Goal: Obtain resource: Download file/media

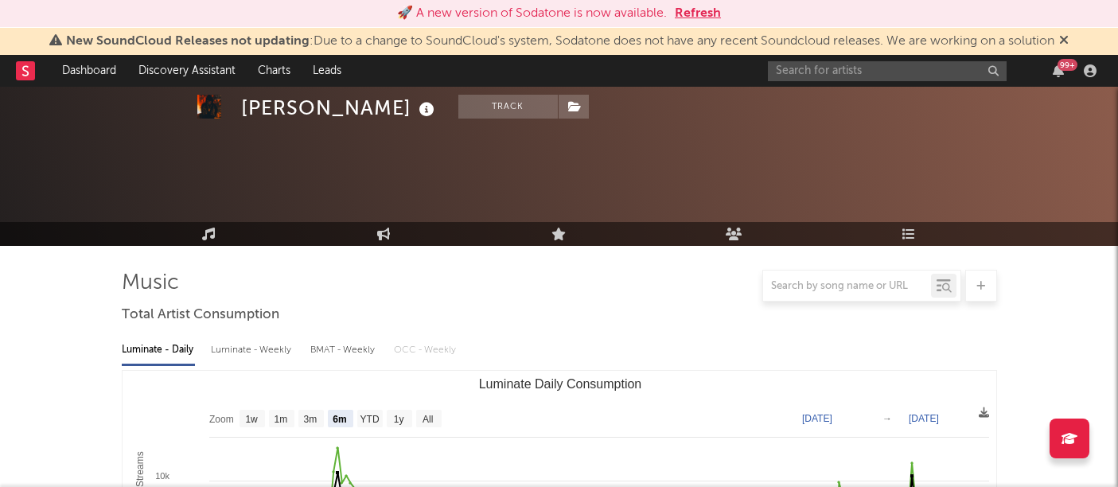
select select "6m"
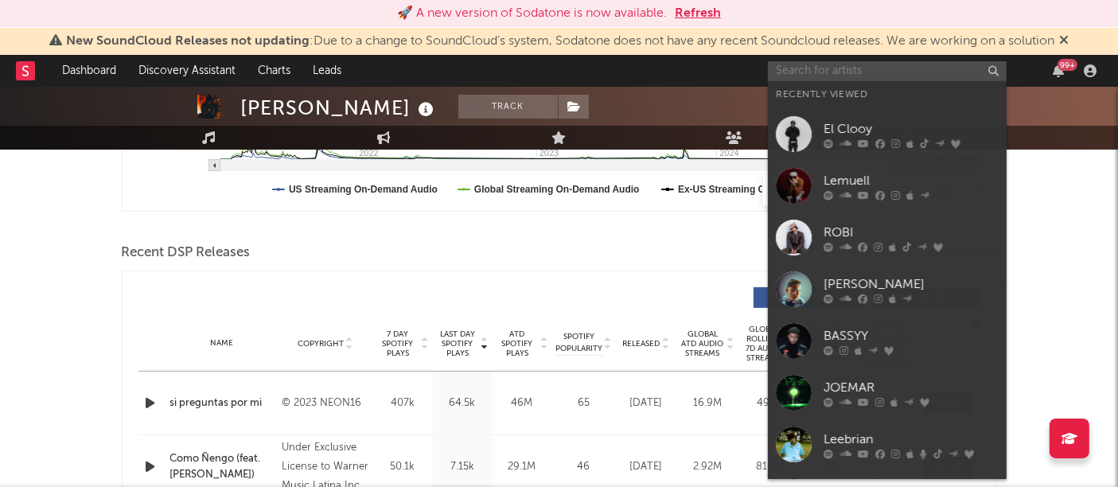
click at [813, 64] on input "text" at bounding box center [887, 71] width 239 height 20
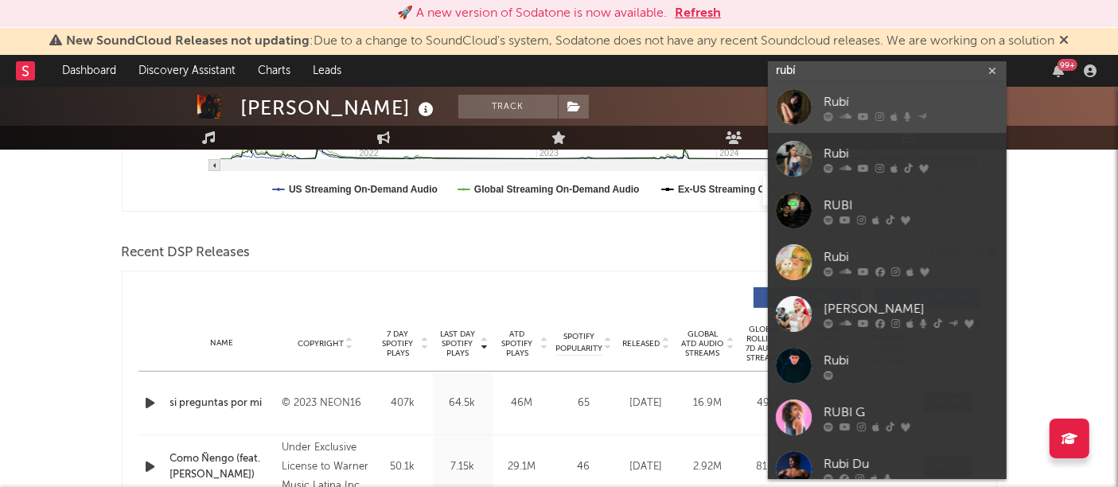
type input "rubí"
click at [804, 107] on div at bounding box center [794, 107] width 36 height 36
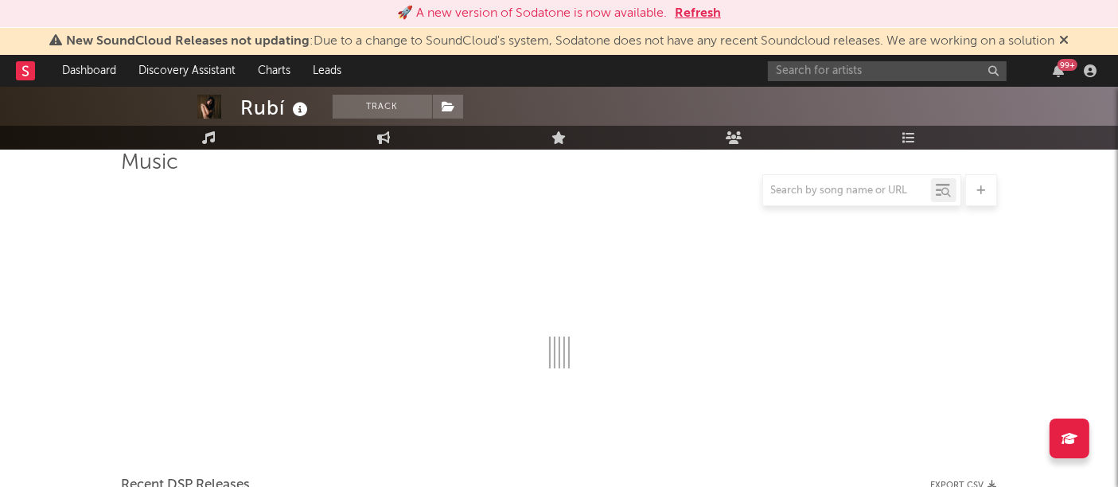
scroll to position [478, 0]
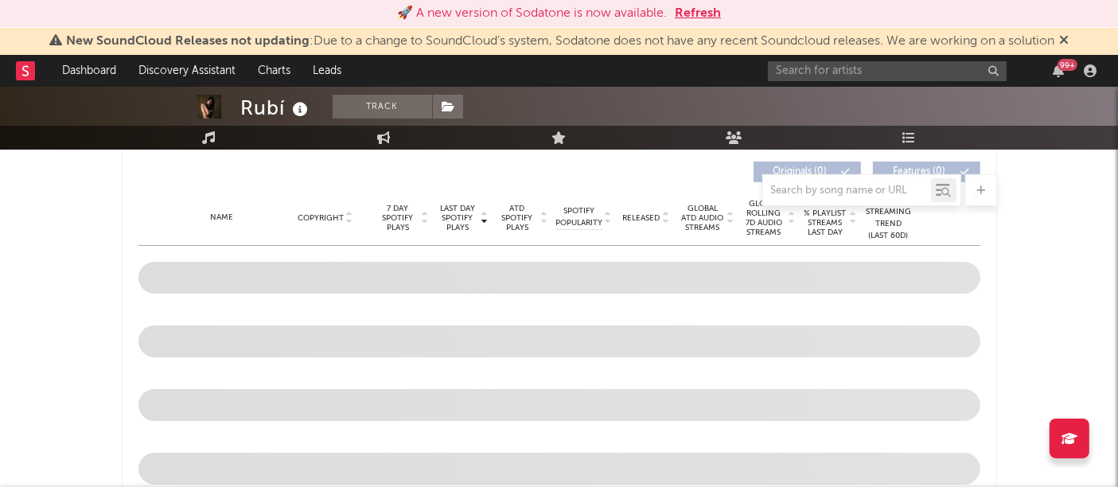
select select "6m"
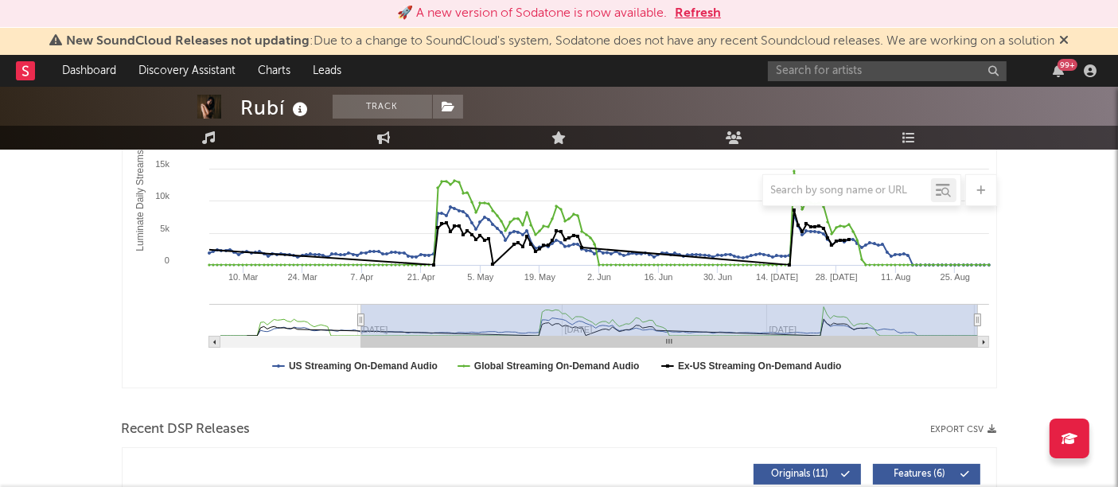
scroll to position [420, 0]
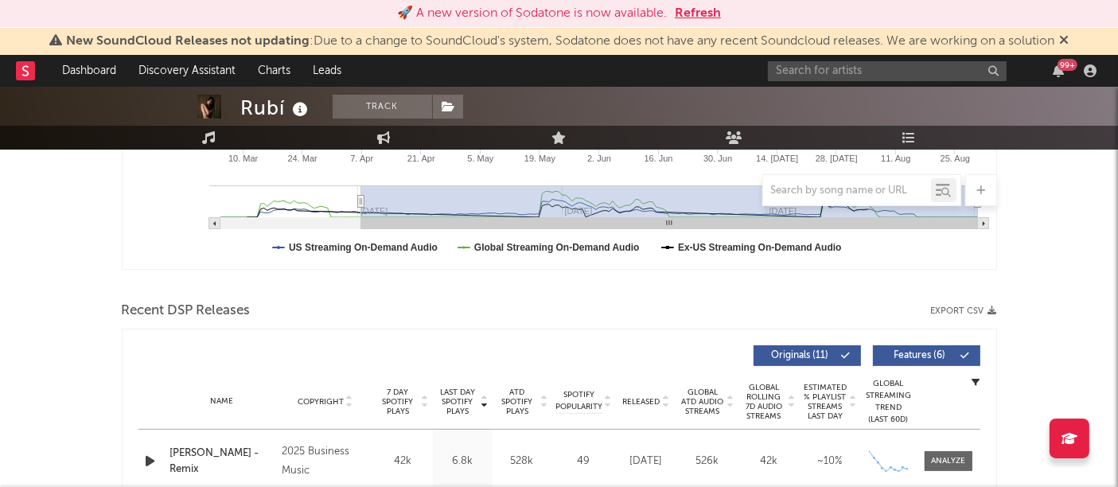
click at [950, 310] on button "Export CSV" at bounding box center [964, 311] width 66 height 10
click at [820, 68] on input "text" at bounding box center [887, 71] width 239 height 20
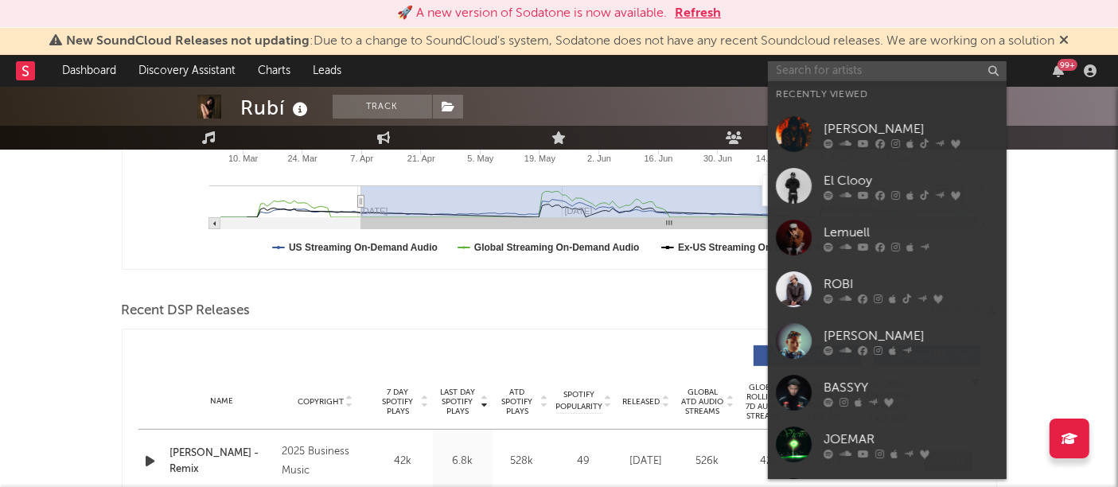
click at [820, 68] on input "text" at bounding box center [887, 71] width 239 height 20
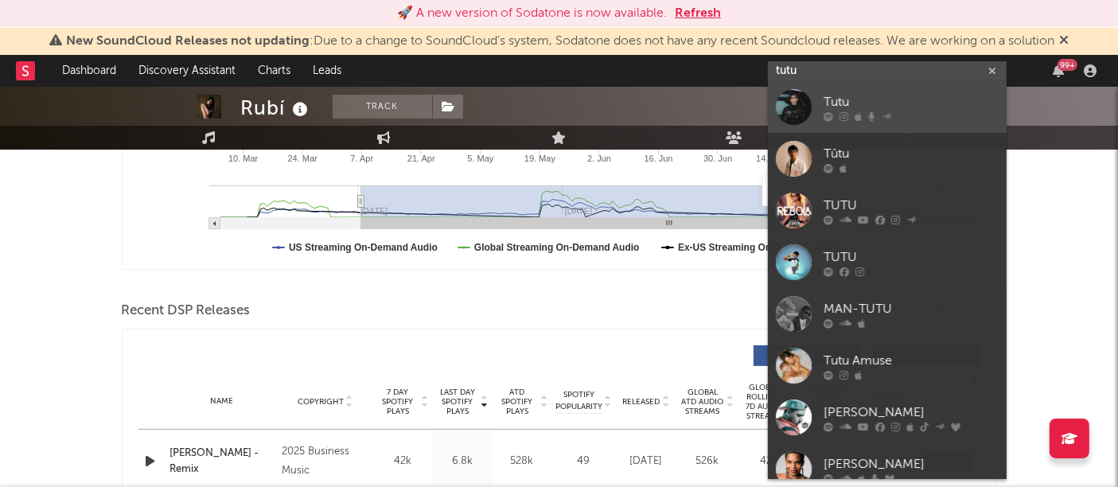
type input "tutu"
click at [796, 97] on div at bounding box center [794, 107] width 36 height 36
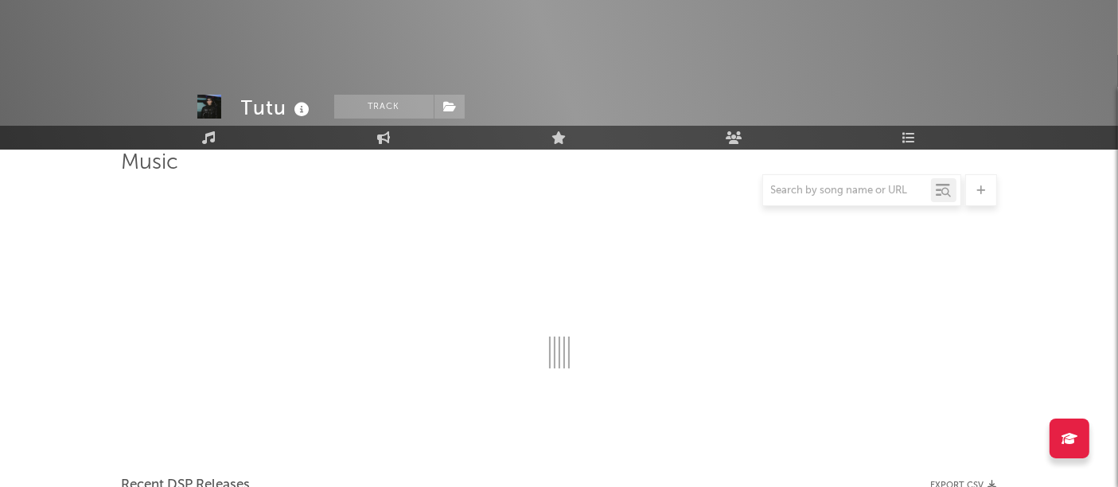
scroll to position [420, 0]
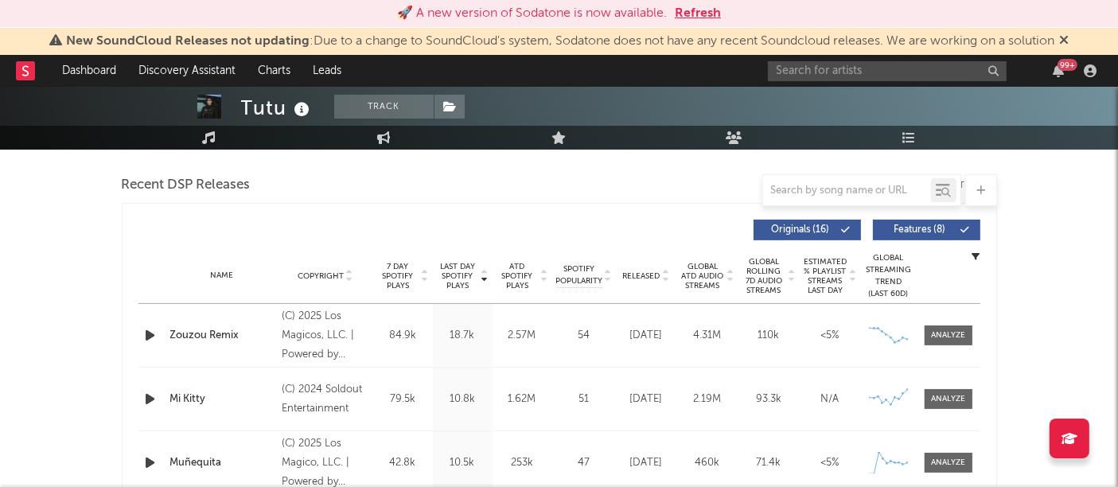
select select "6m"
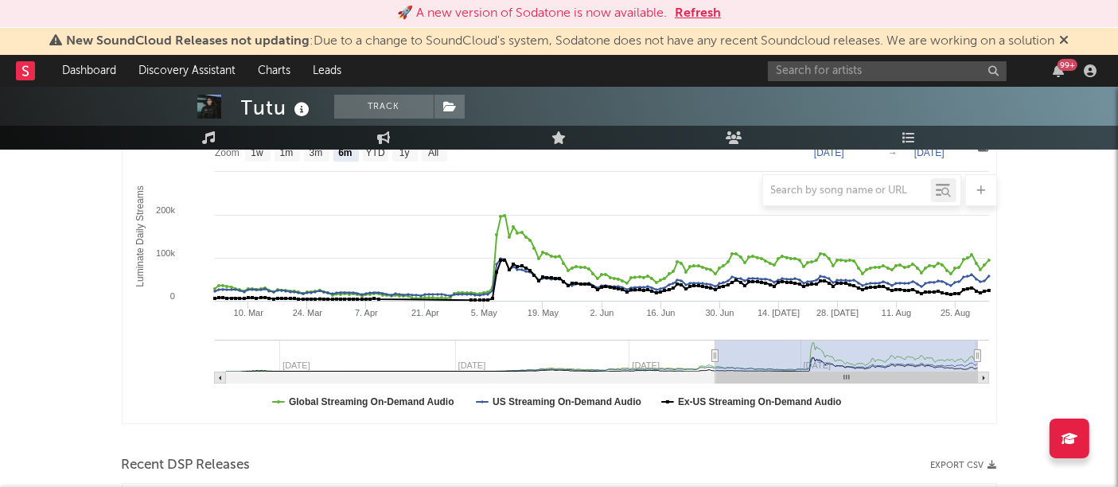
scroll to position [463, 0]
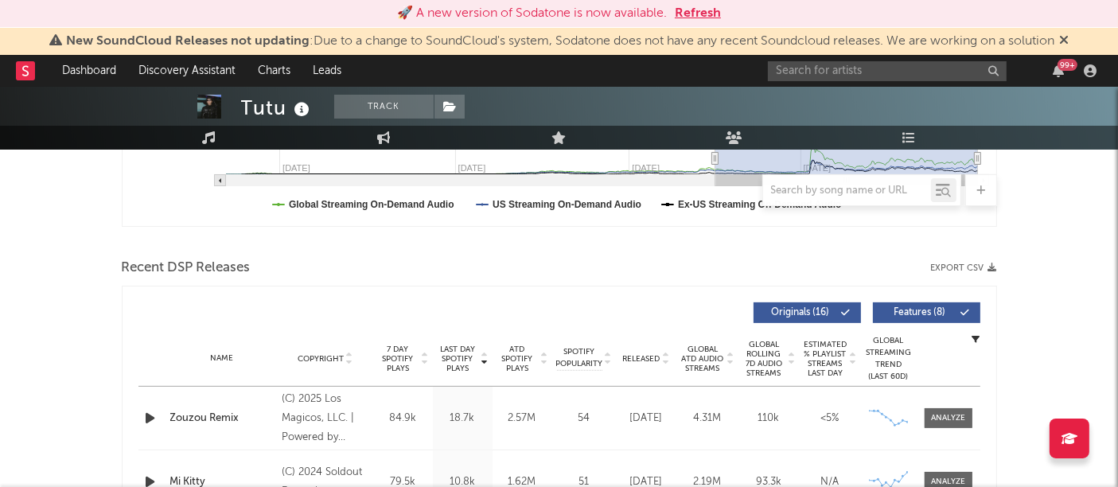
click at [972, 268] on button "Export CSV" at bounding box center [964, 268] width 66 height 10
click at [793, 80] on input "text" at bounding box center [887, 71] width 239 height 20
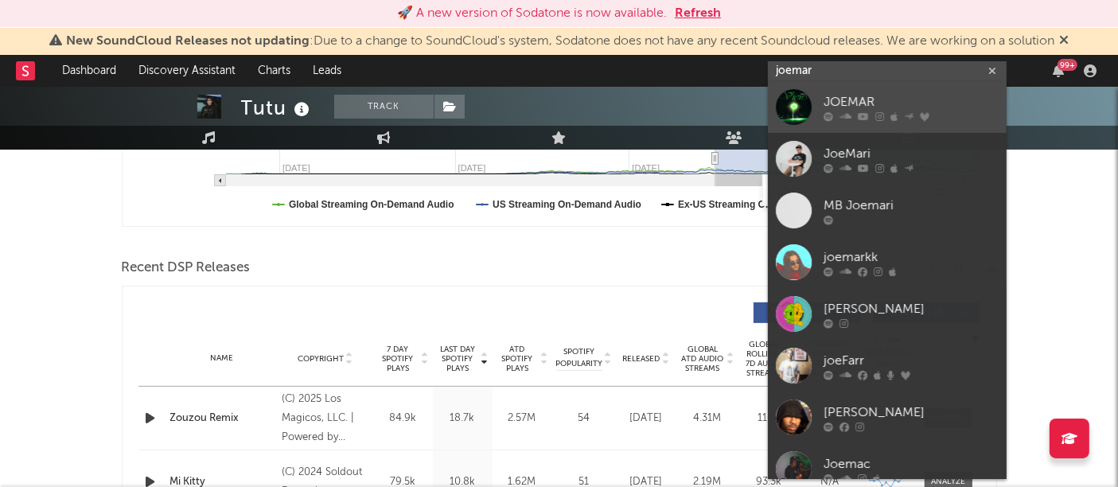
type input "joemar"
click at [789, 116] on div at bounding box center [794, 107] width 36 height 36
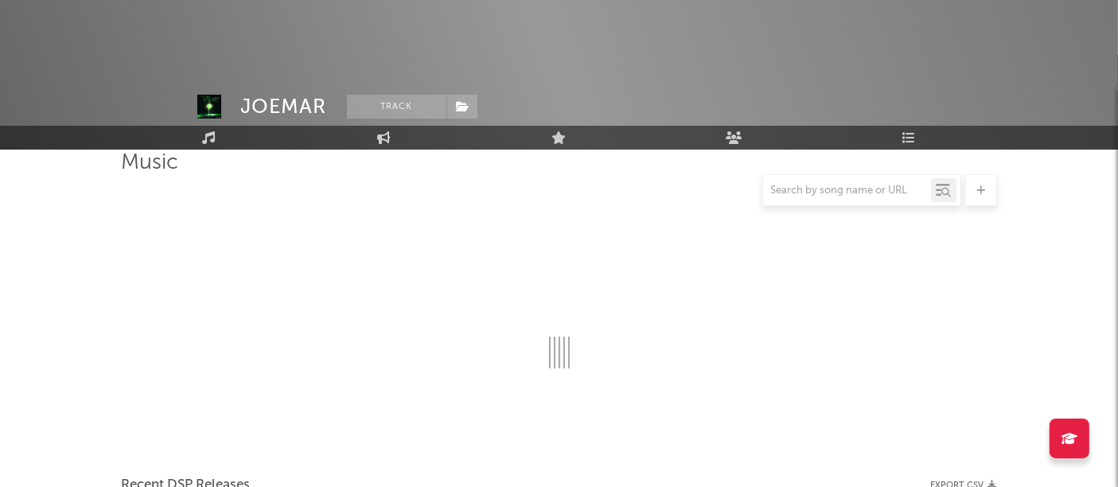
scroll to position [463, 0]
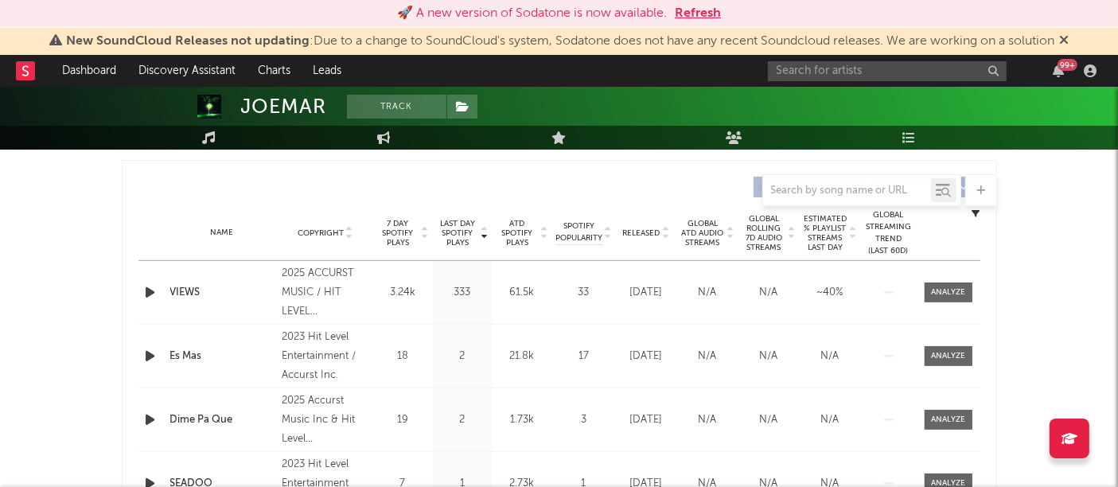
select select "6m"
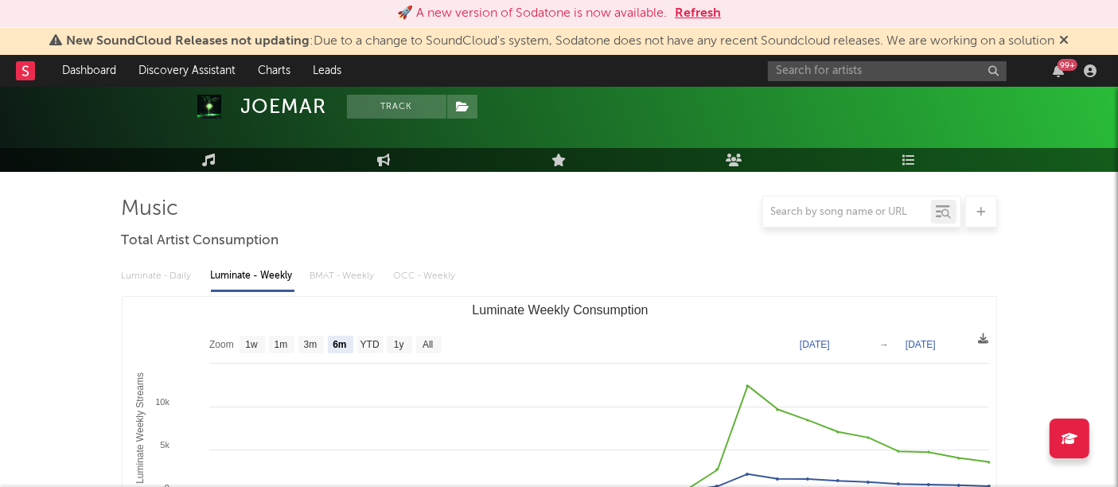
scroll to position [0, 0]
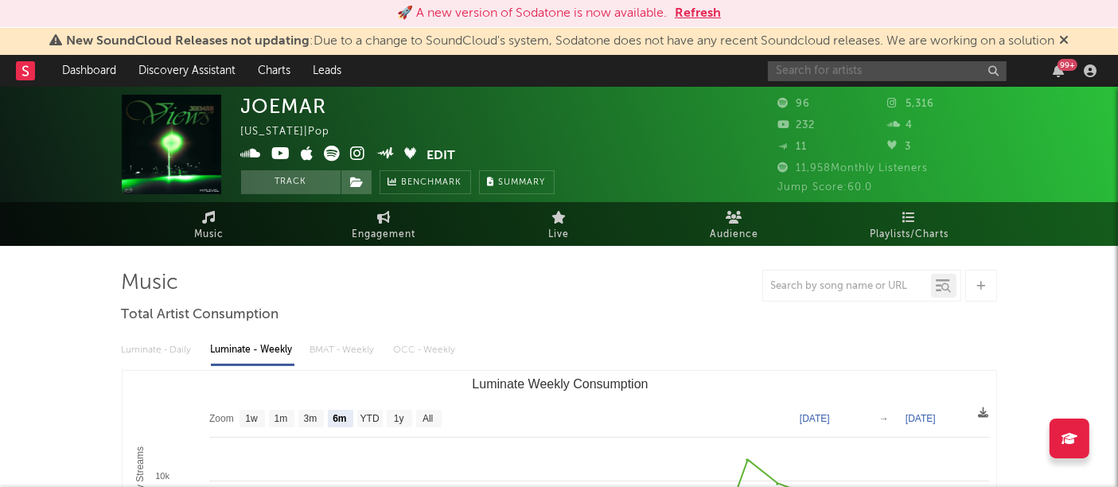
click at [837, 64] on input "text" at bounding box center [887, 71] width 239 height 20
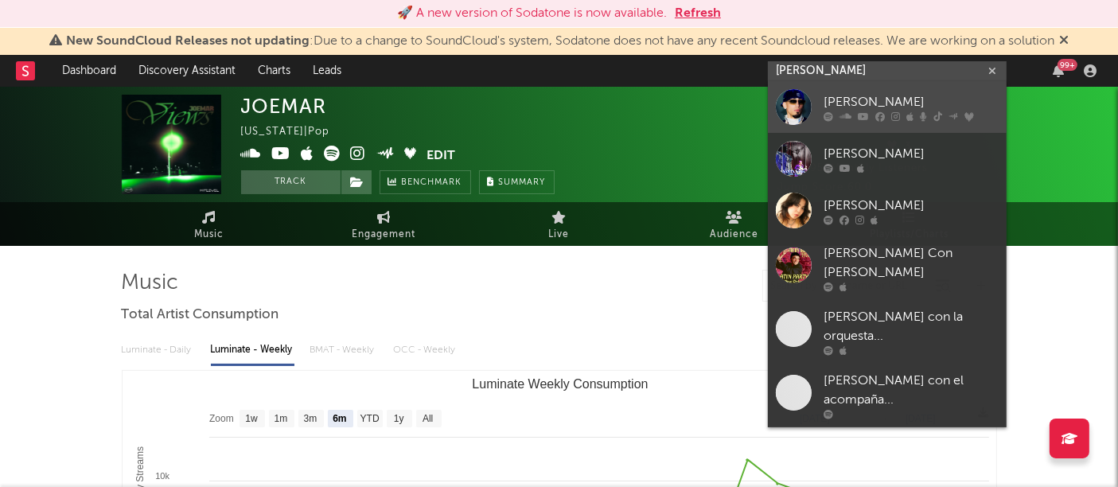
type input "[PERSON_NAME]"
click at [786, 116] on div at bounding box center [794, 107] width 36 height 36
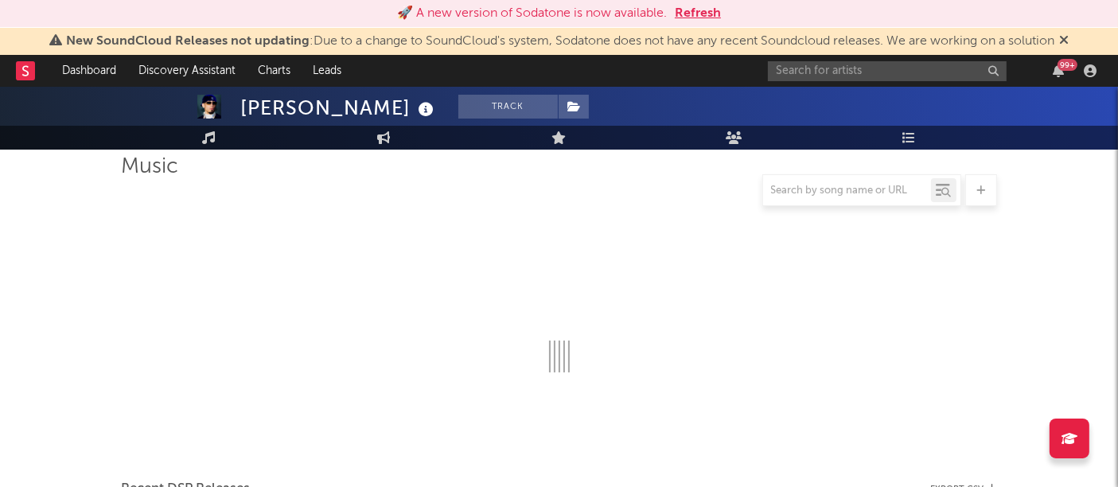
scroll to position [119, 0]
select select "6m"
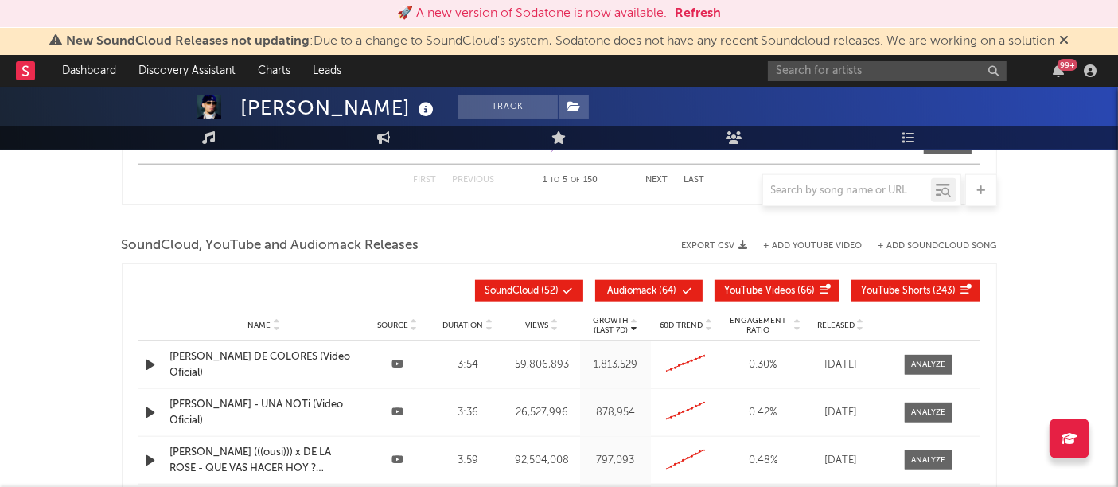
scroll to position [1754, 0]
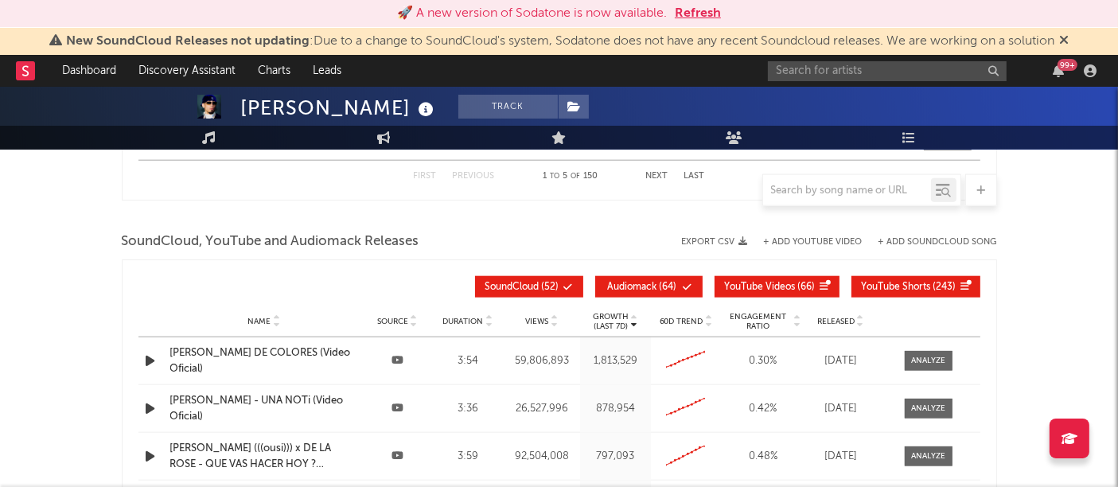
click at [743, 238] on icon "button" at bounding box center [743, 241] width 9 height 9
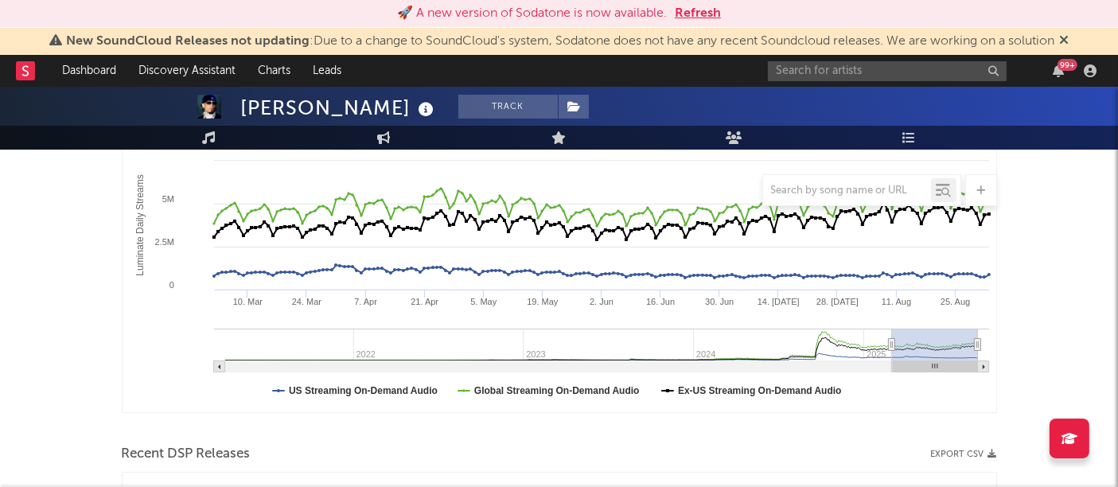
scroll to position [243, 0]
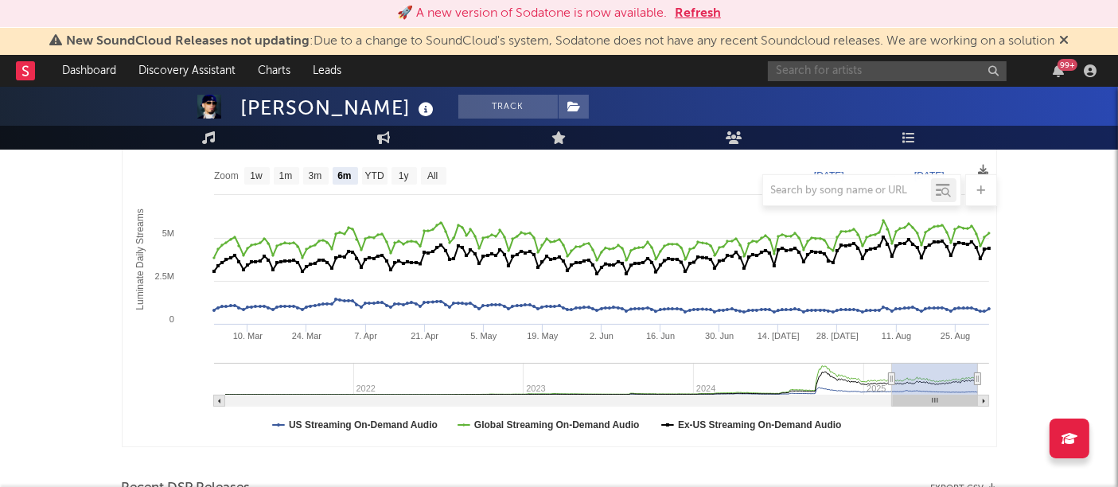
click at [831, 76] on input "text" at bounding box center [887, 71] width 239 height 20
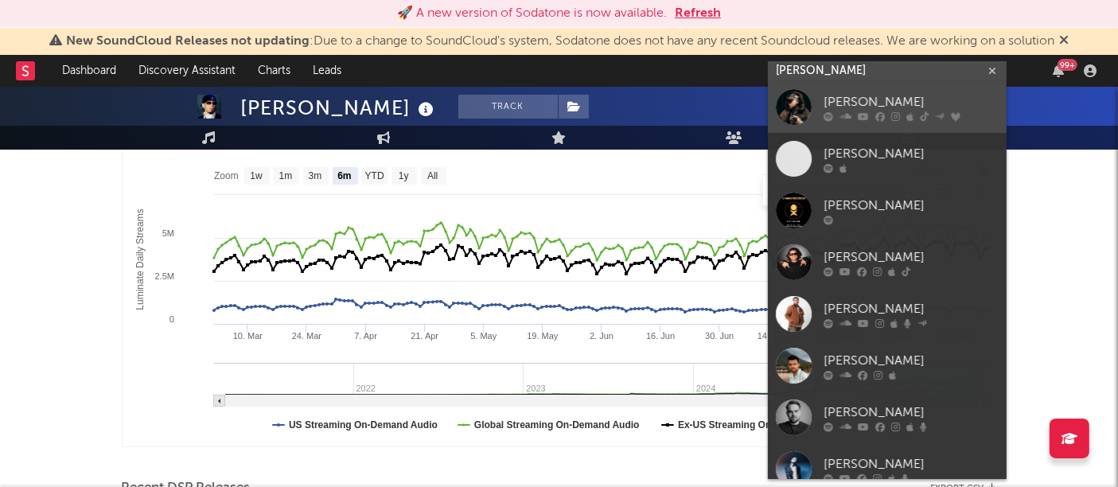
type input "[PERSON_NAME]"
click at [794, 108] on div at bounding box center [794, 107] width 36 height 36
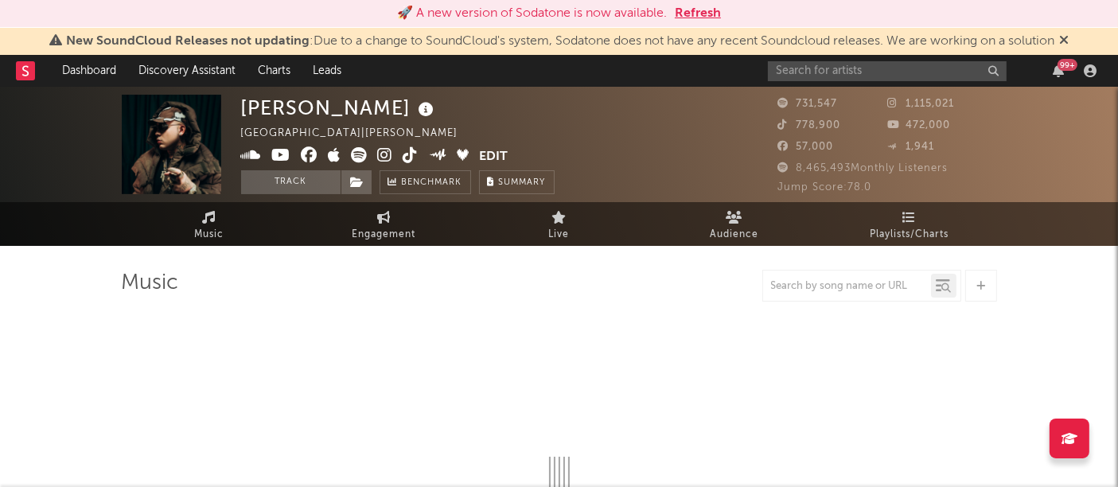
select select "6m"
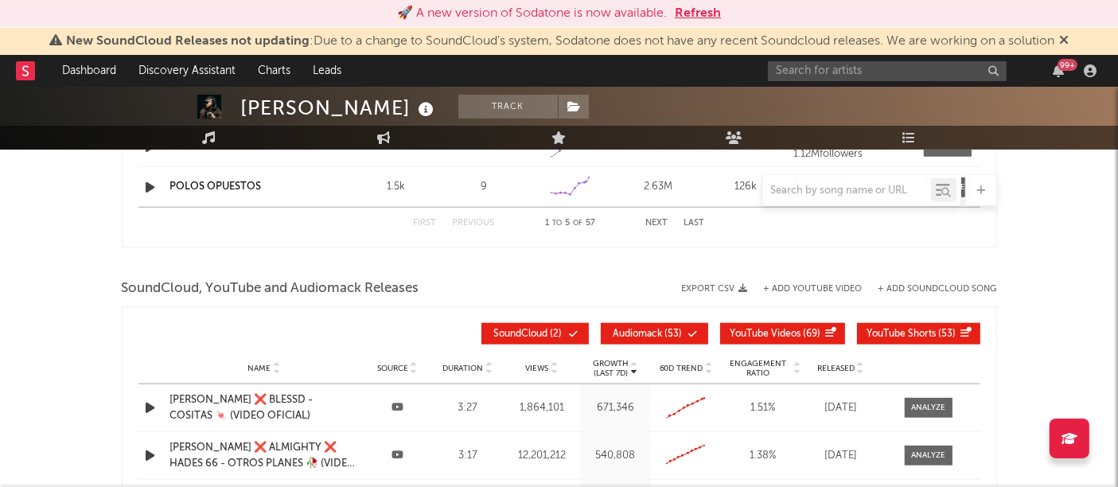
scroll to position [1700, 0]
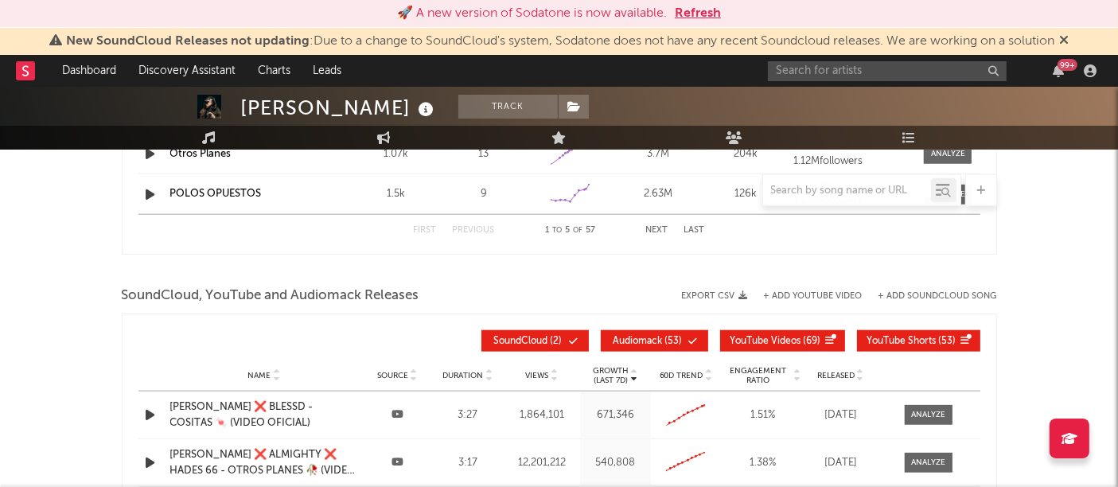
click at [741, 295] on icon "button" at bounding box center [743, 295] width 9 height 9
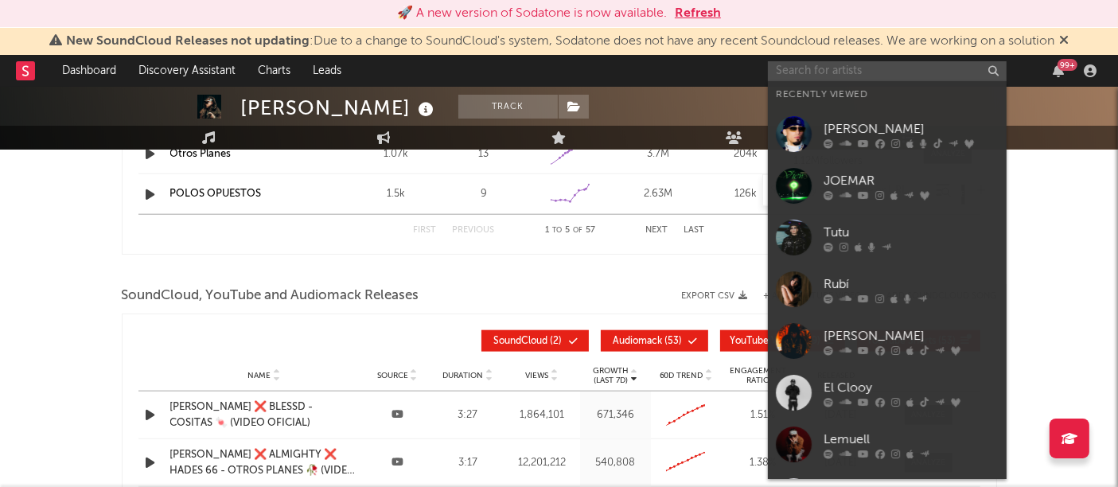
click at [804, 72] on input "text" at bounding box center [887, 71] width 239 height 20
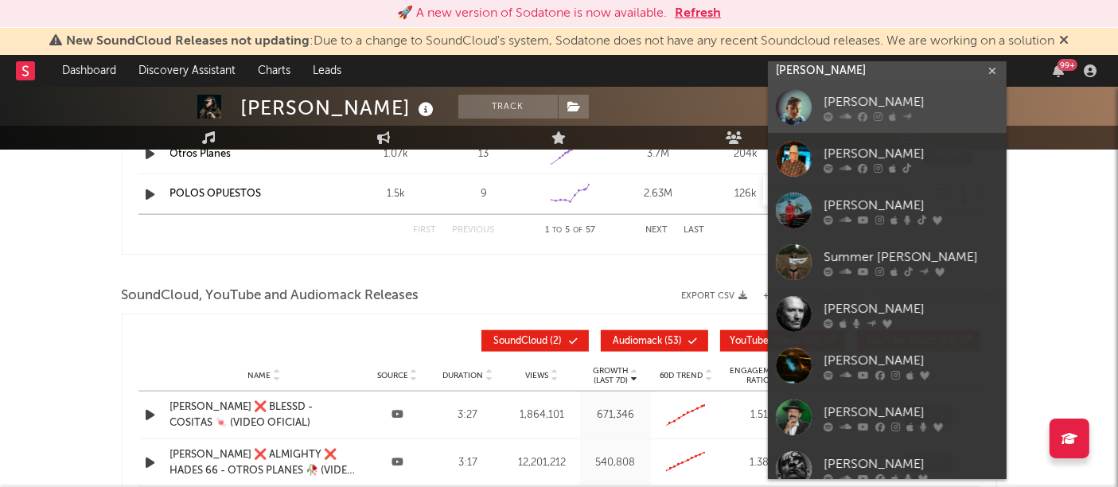
type input "[PERSON_NAME]"
click at [789, 120] on div at bounding box center [794, 107] width 36 height 36
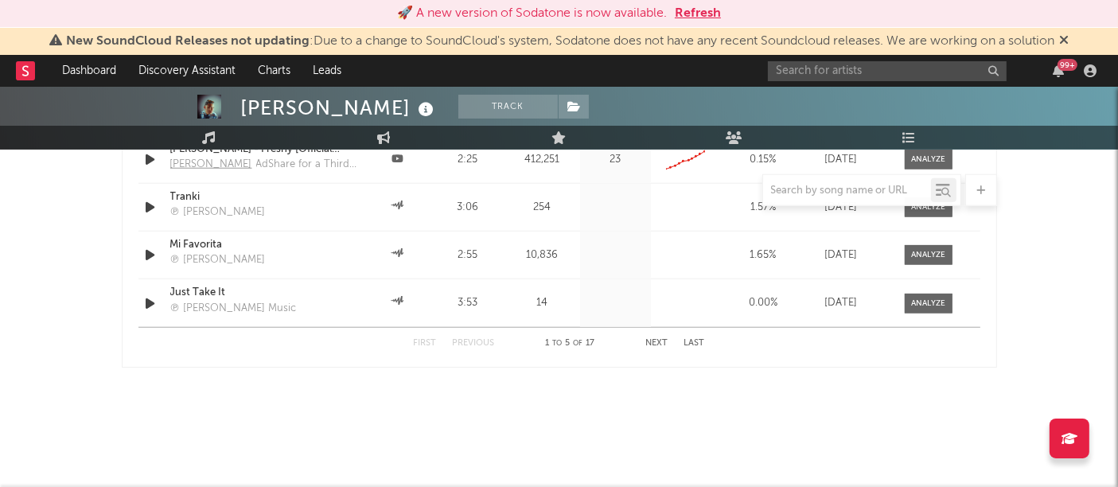
select select "6m"
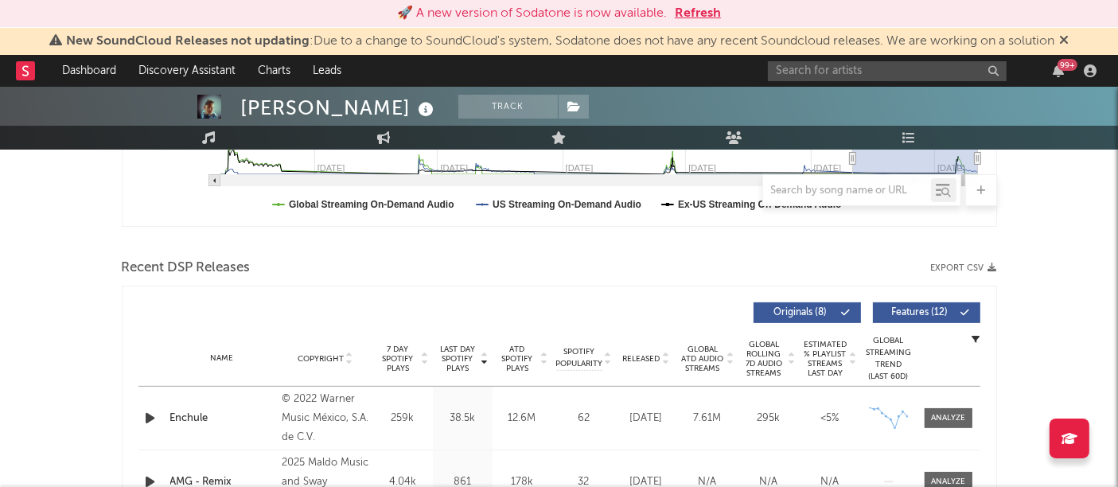
scroll to position [462, 0]
click at [980, 267] on button "Export CSV" at bounding box center [964, 269] width 66 height 10
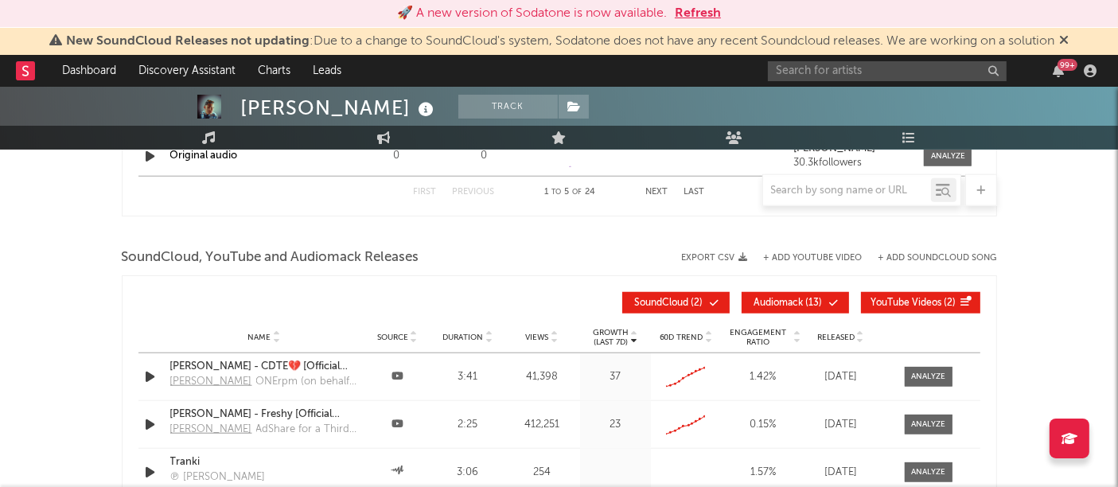
scroll to position [1357, 0]
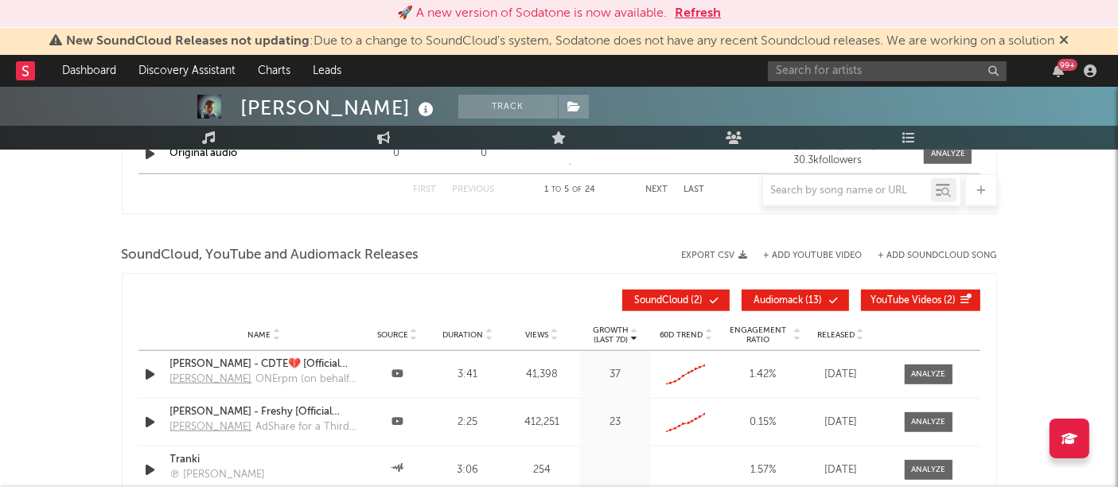
click at [735, 246] on div "SoundCloud, YouTube and Audiomack Releases Export CSV + Add YouTube Video + Add…" at bounding box center [559, 255] width 875 height 27
click at [730, 257] on button "Export CSV" at bounding box center [715, 256] width 66 height 10
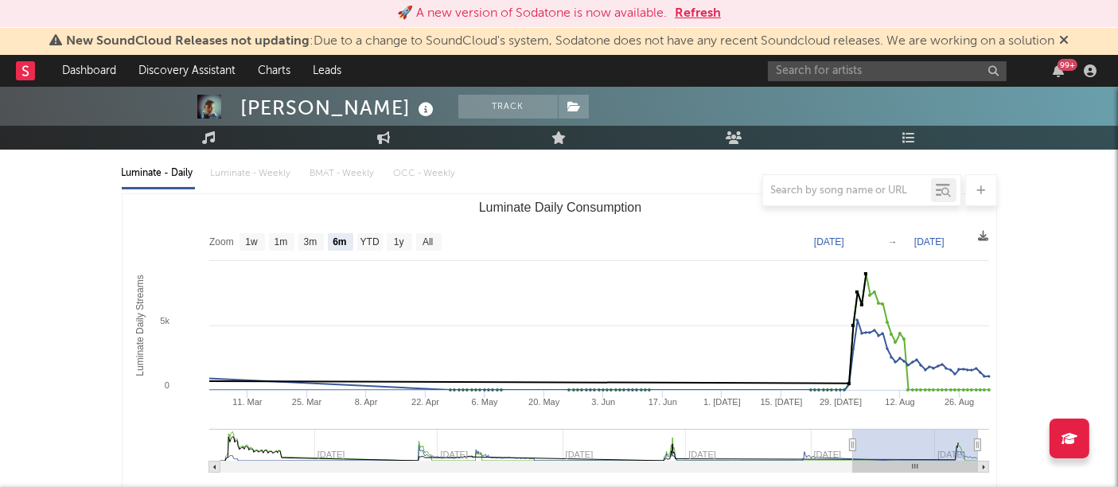
scroll to position [0, 0]
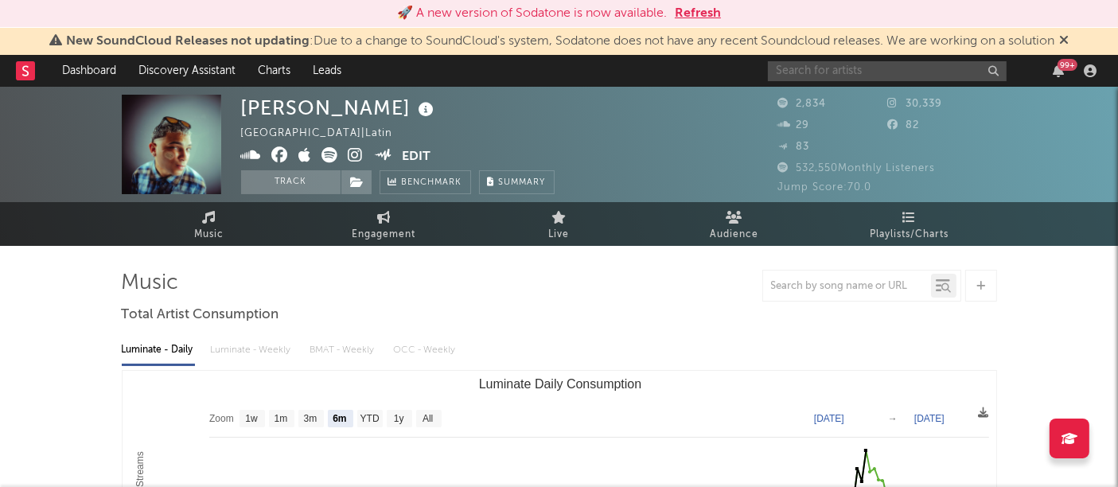
click at [908, 70] on input "text" at bounding box center [887, 71] width 239 height 20
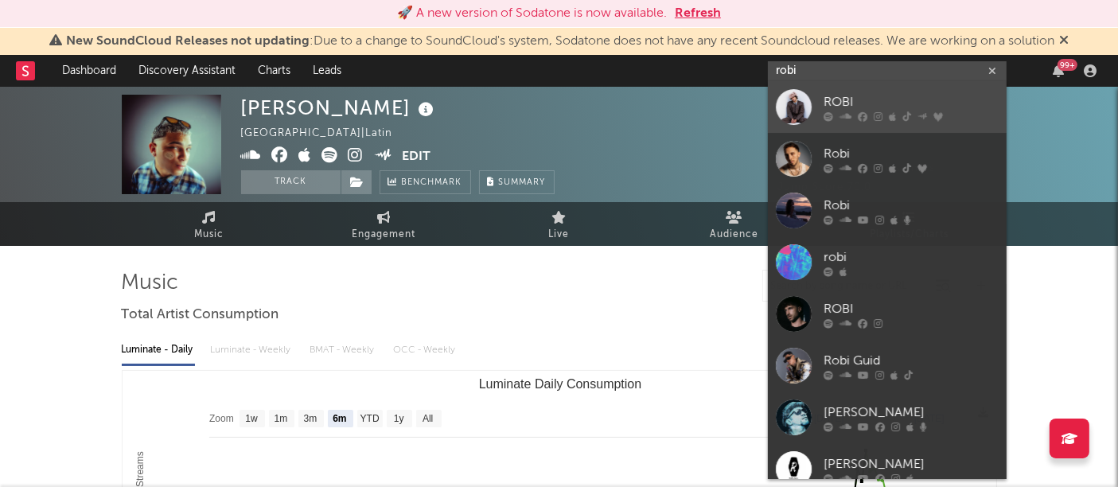
type input "robi"
click at [788, 118] on div at bounding box center [794, 107] width 36 height 36
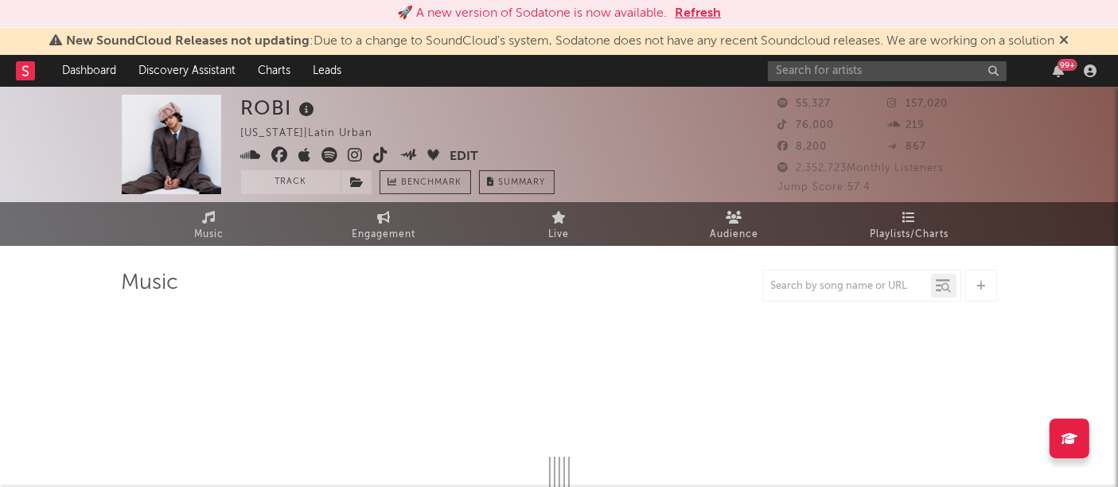
select select "6m"
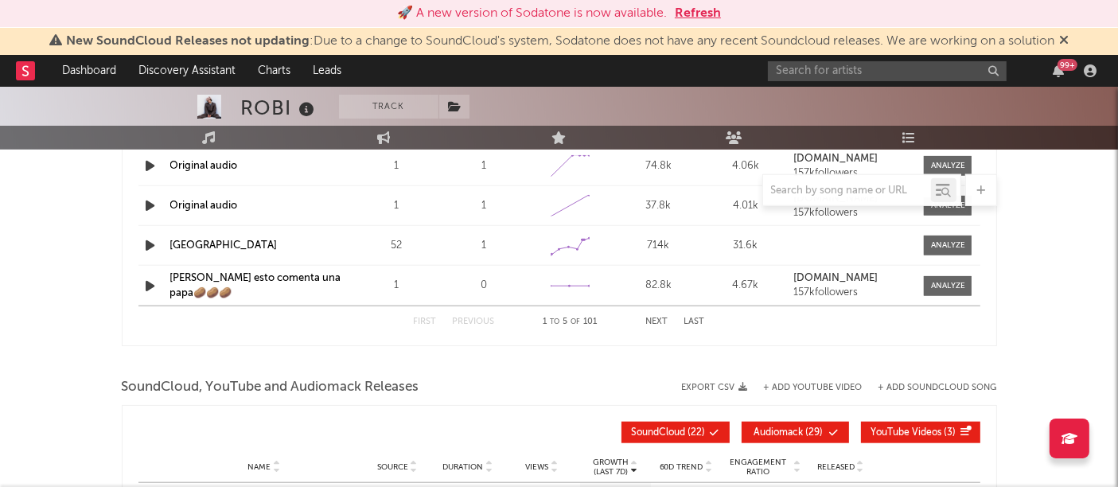
scroll to position [1509, 0]
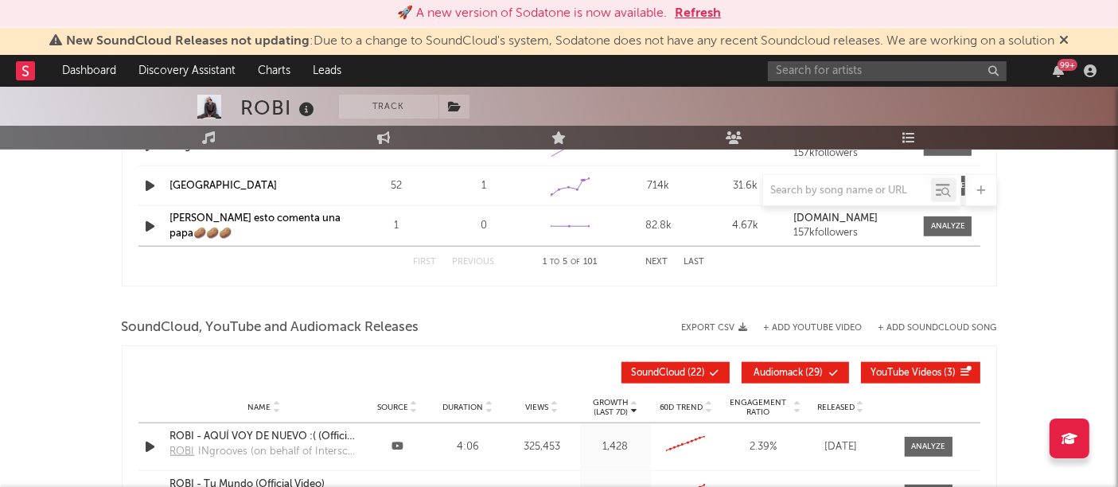
click at [732, 324] on button "Export CSV" at bounding box center [715, 328] width 66 height 10
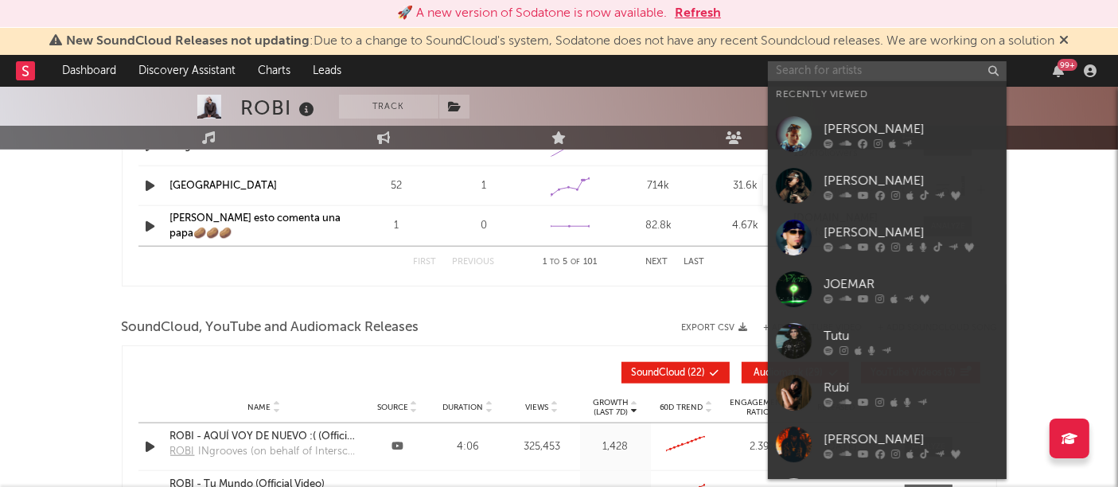
click at [846, 75] on input "text" at bounding box center [887, 71] width 239 height 20
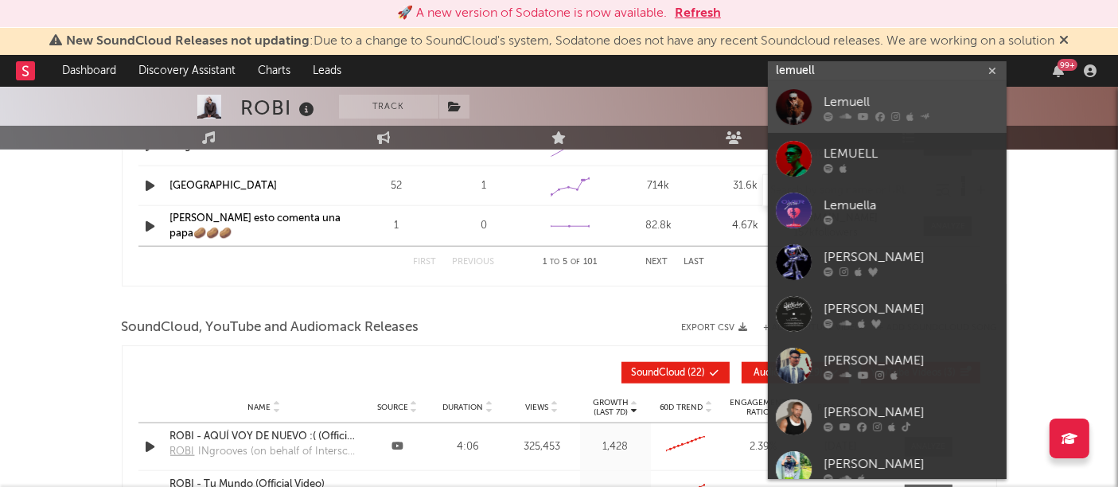
type input "lemuell"
click at [792, 104] on div at bounding box center [794, 107] width 36 height 36
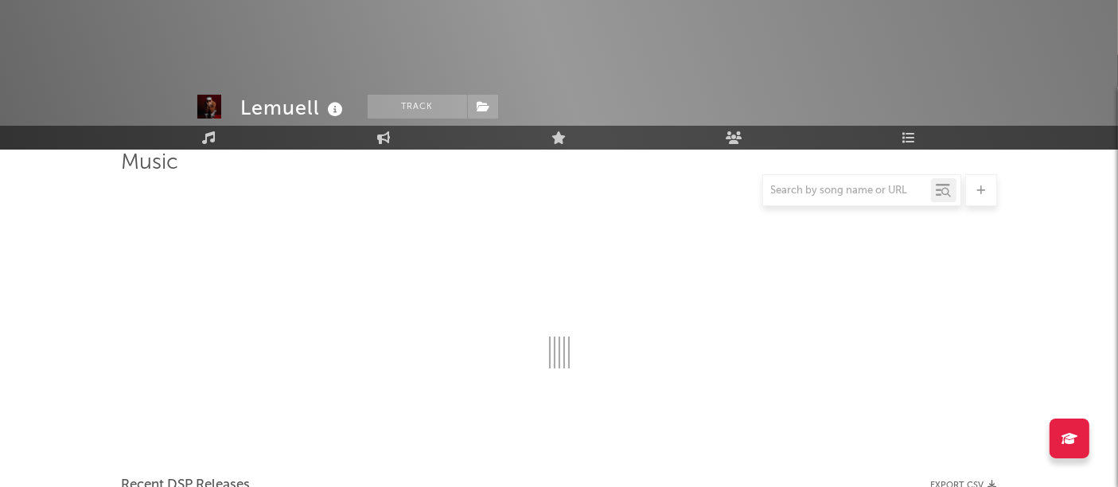
scroll to position [1509, 0]
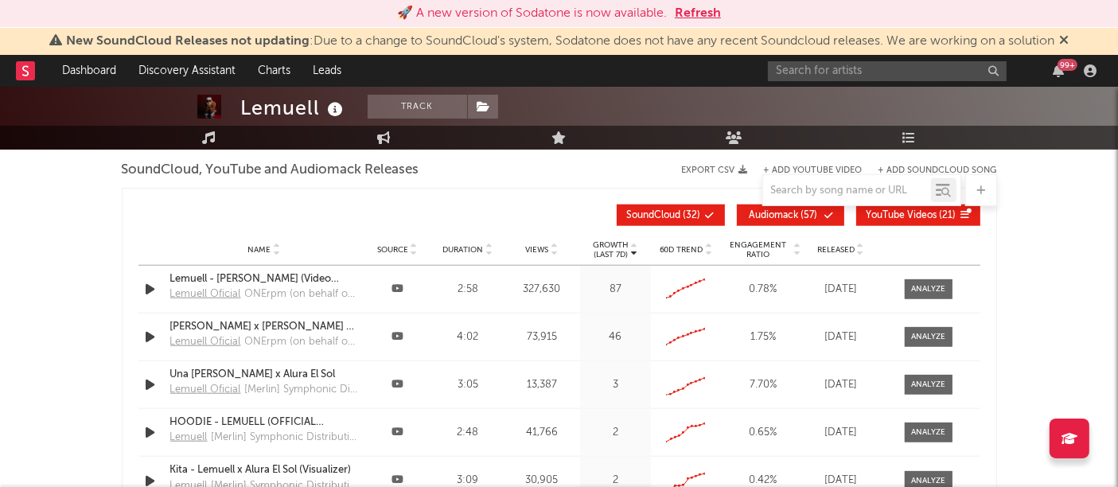
select select "6m"
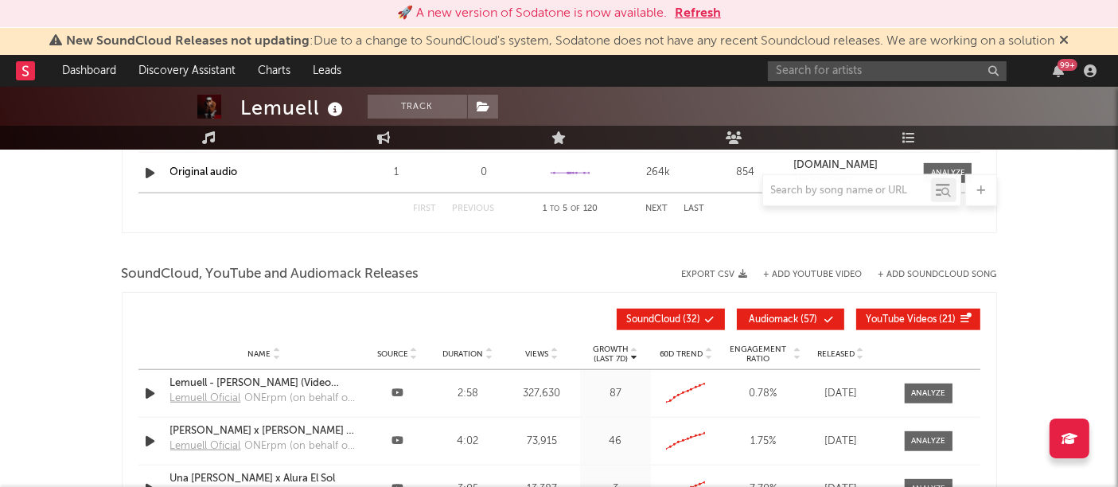
scroll to position [1563, 0]
click at [709, 269] on button "Export CSV" at bounding box center [715, 274] width 66 height 10
click at [920, 88] on div "10,099 19,021 35 47 453 1,004 251,883 Monthly Listeners Jump Score: 71.0" at bounding box center [887, 47] width 219 height 99
click at [909, 73] on input "text" at bounding box center [887, 71] width 239 height 20
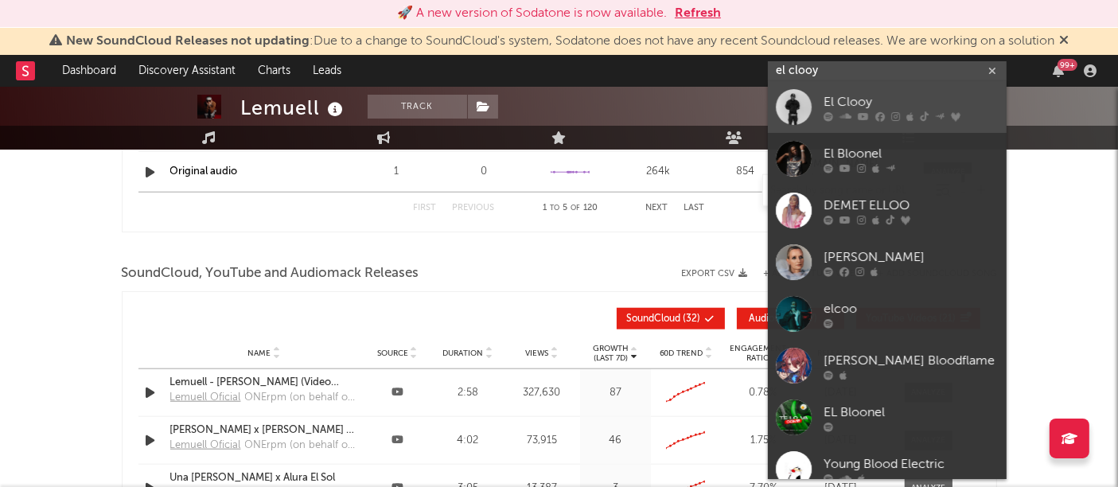
type input "el clooy"
click at [868, 99] on div "El Clooy" at bounding box center [910, 102] width 175 height 19
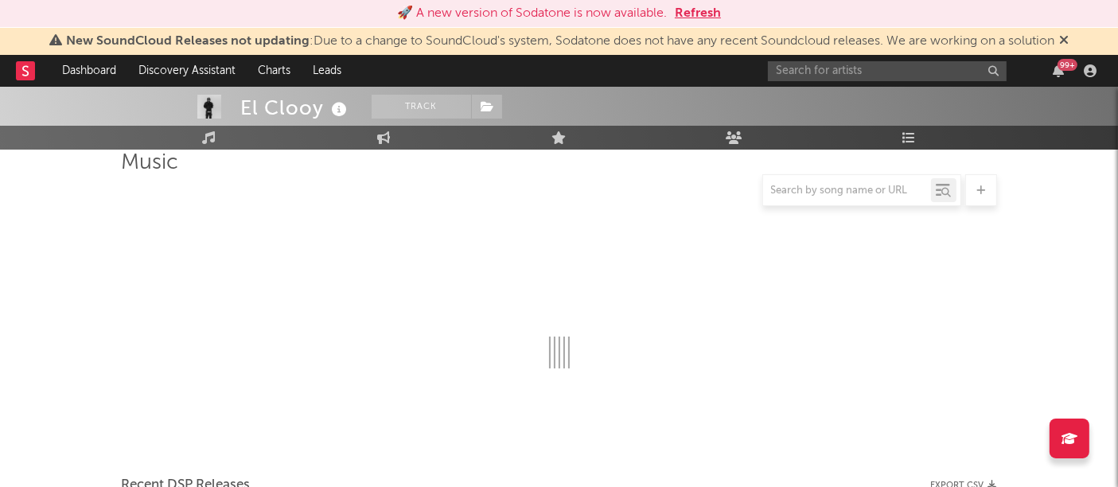
scroll to position [1563, 0]
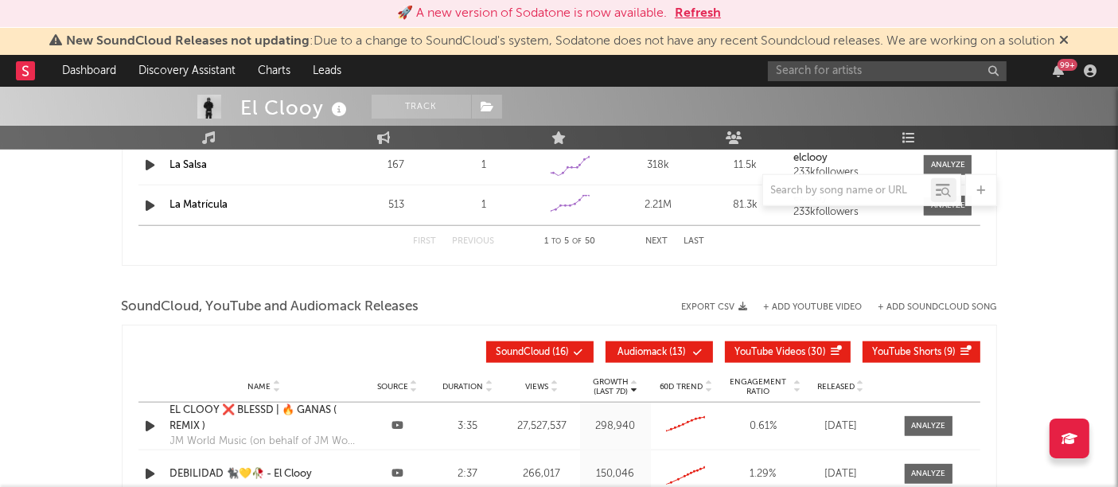
select select "6m"
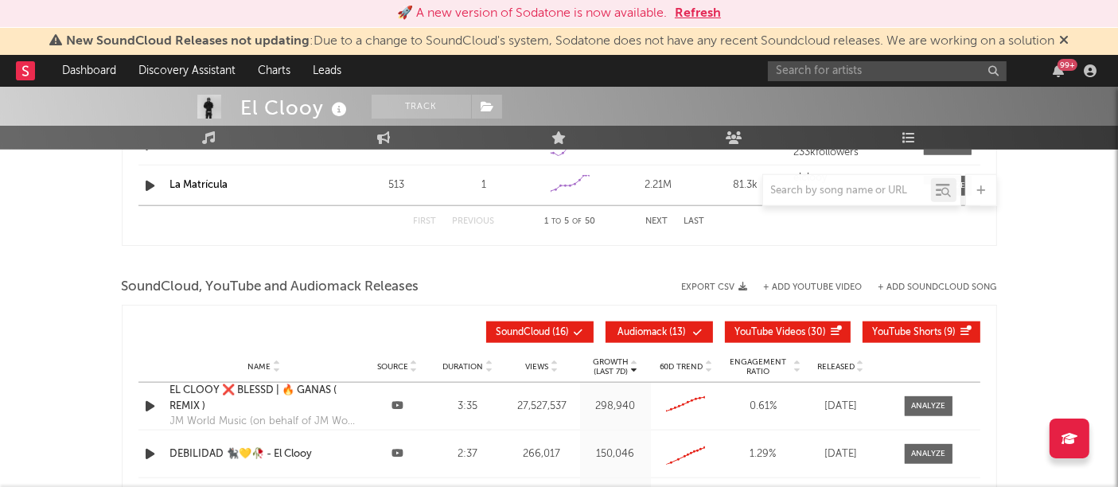
scroll to position [1735, 0]
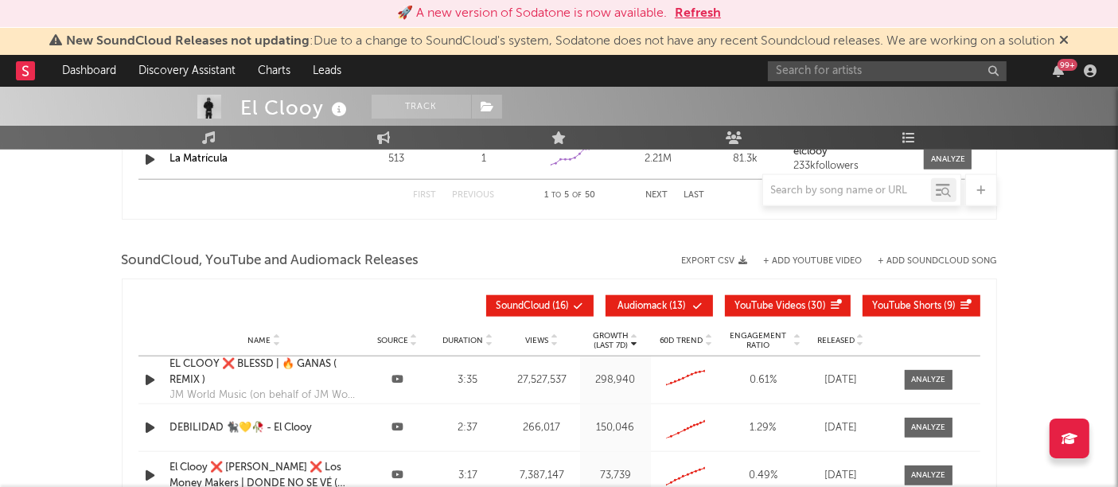
click at [730, 256] on button "Export CSV" at bounding box center [715, 261] width 66 height 10
click at [570, 260] on div "SoundCloud, YouTube and Audiomack Releases Export CSV + Add YouTube Video + Add…" at bounding box center [559, 260] width 875 height 27
click at [873, 76] on input "text" at bounding box center [887, 71] width 239 height 20
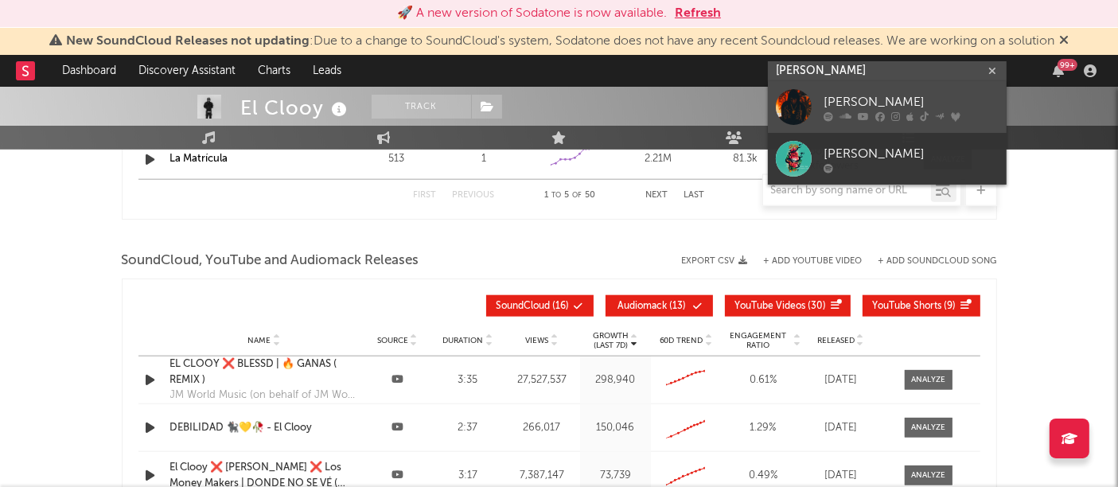
type input "[PERSON_NAME]"
click at [787, 93] on div at bounding box center [794, 107] width 36 height 36
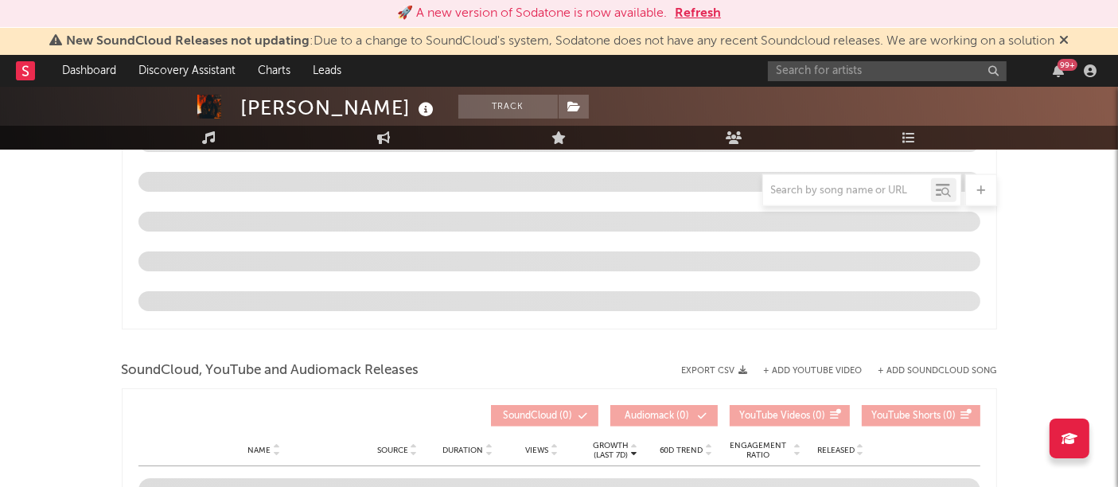
scroll to position [1395, 0]
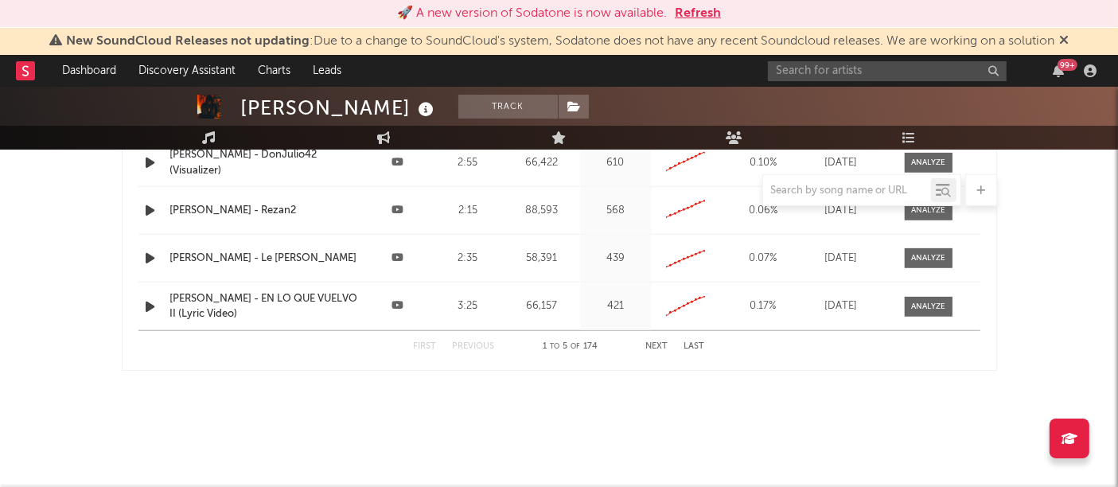
select select "6m"
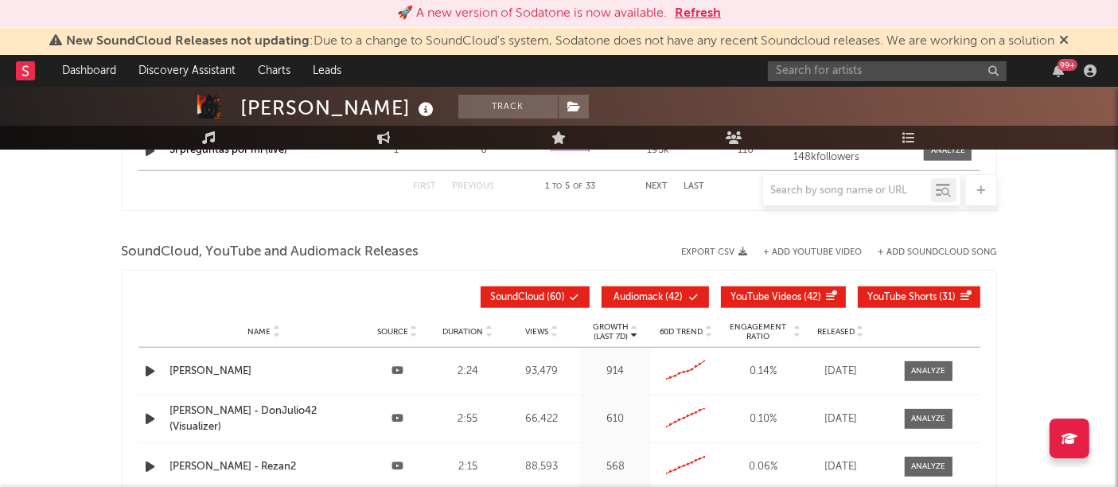
scroll to position [1361, 0]
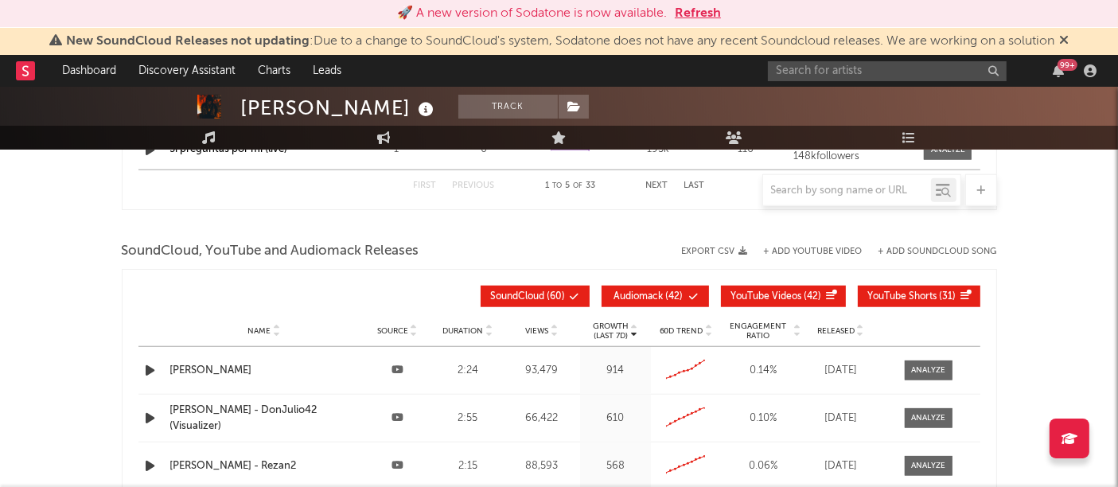
click at [722, 249] on button "Export CSV" at bounding box center [715, 252] width 66 height 10
click at [486, 228] on div at bounding box center [559, 226] width 875 height 24
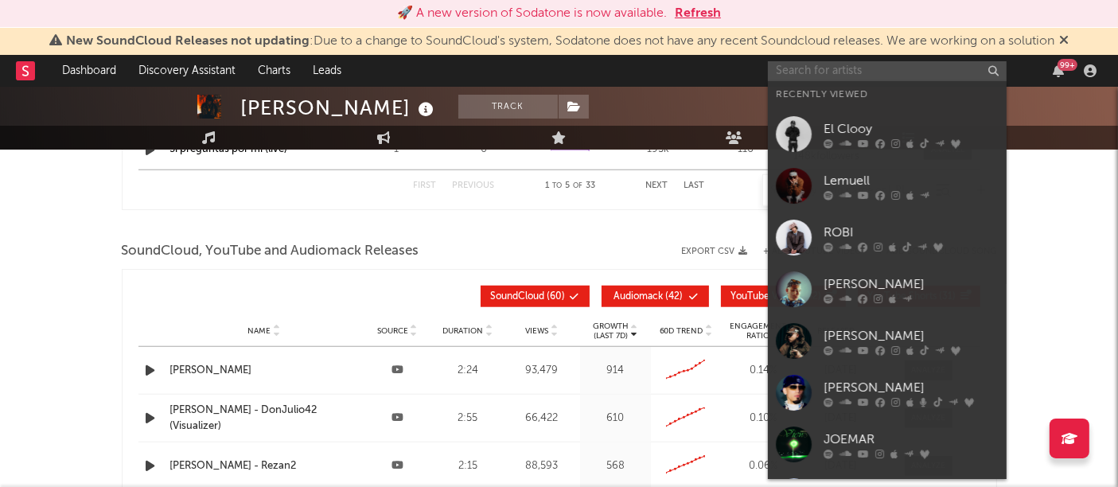
click at [809, 68] on input "text" at bounding box center [887, 71] width 239 height 20
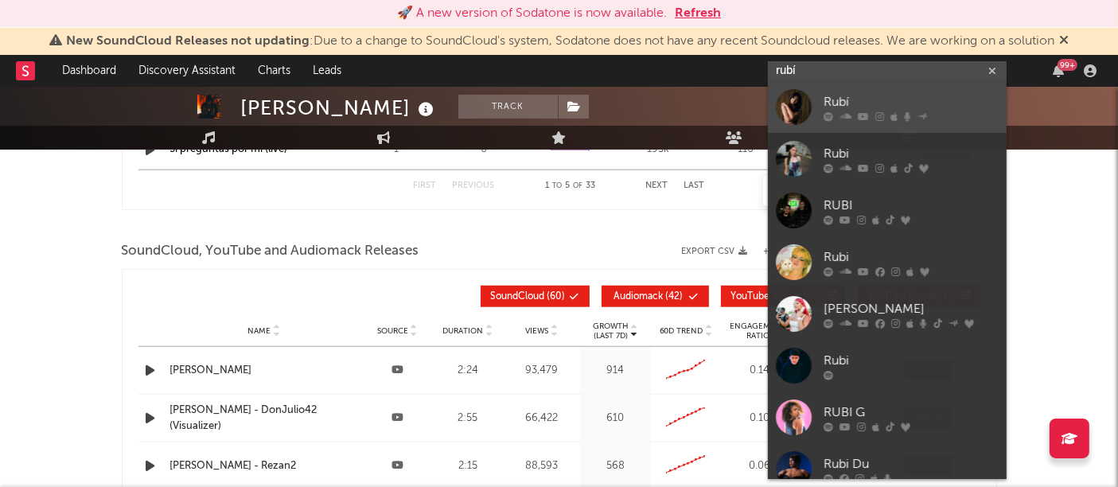
type input "rubí"
click at [796, 103] on div at bounding box center [794, 107] width 36 height 36
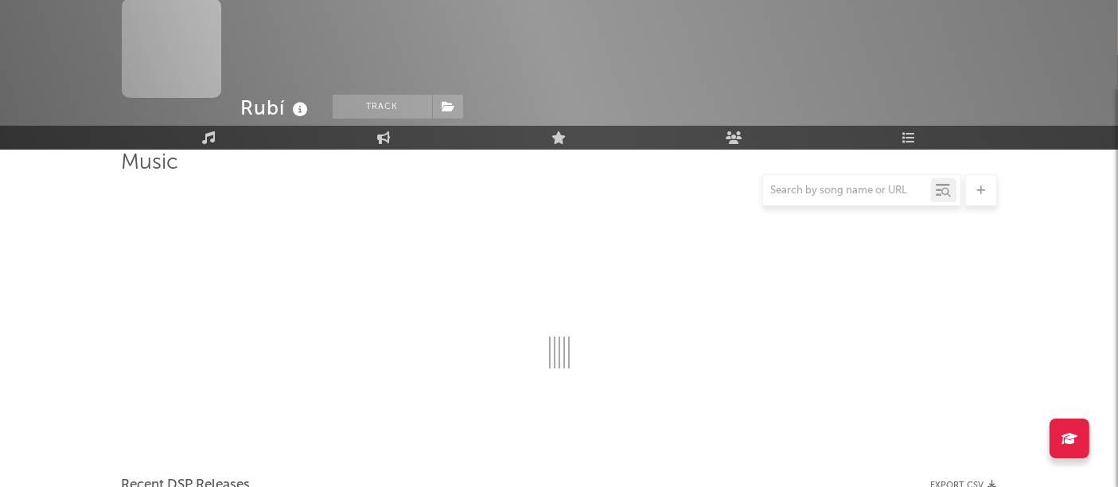
scroll to position [1361, 0]
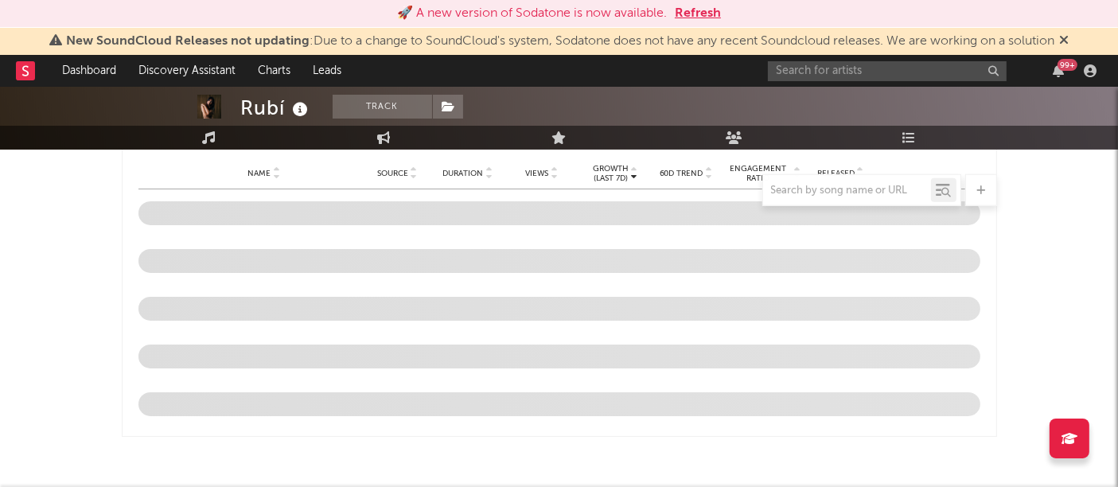
select select "6m"
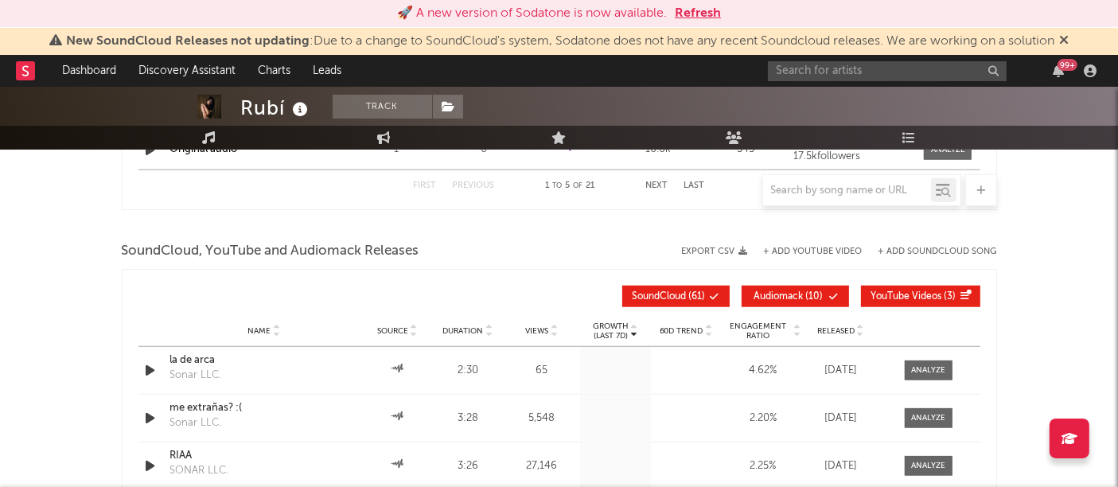
click at [730, 247] on button "Export CSV" at bounding box center [715, 252] width 66 height 10
click at [556, 238] on div "SoundCloud, YouTube and Audiomack Releases Export CSV + Add YouTube Video + Add…" at bounding box center [559, 251] width 875 height 27
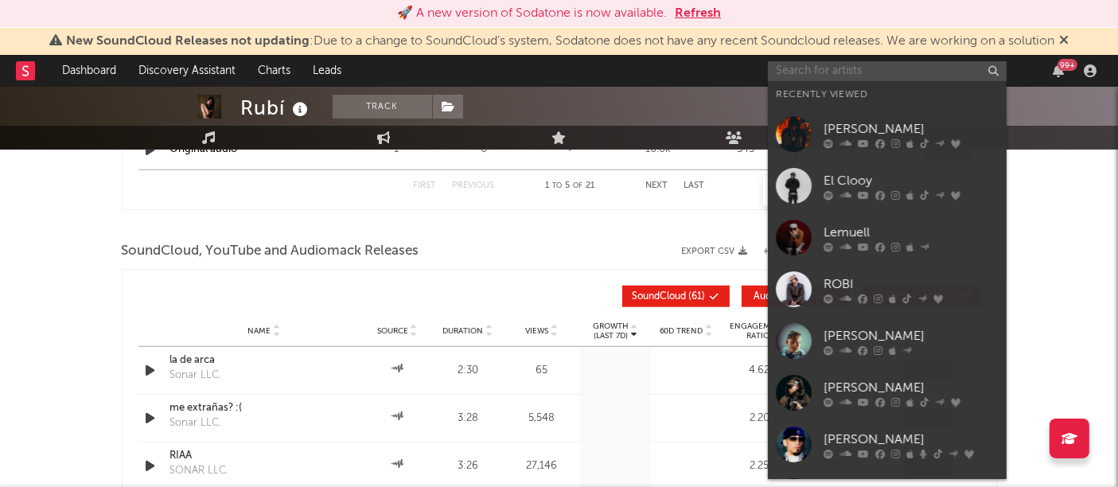
click at [829, 68] on input "text" at bounding box center [887, 71] width 239 height 20
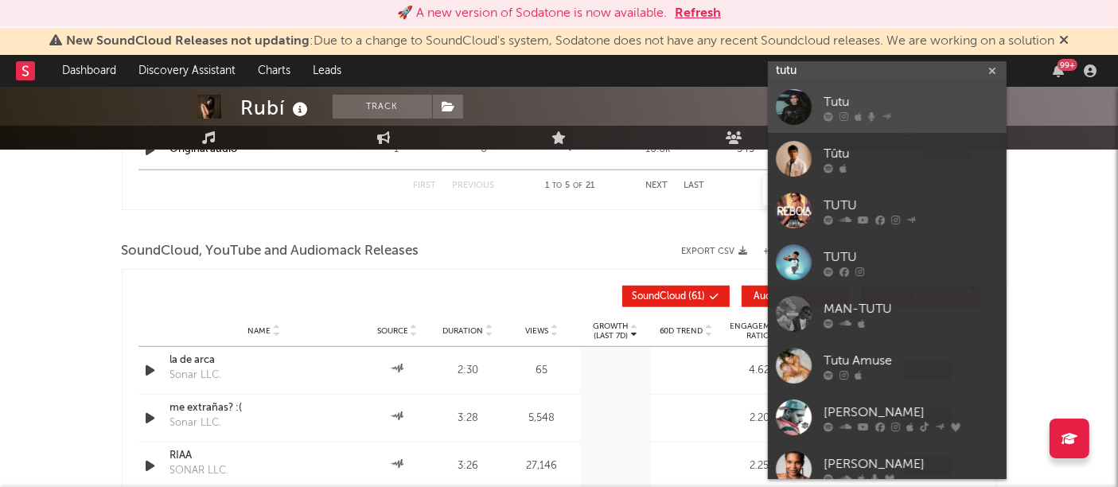
type input "tutu"
click at [797, 96] on div at bounding box center [794, 107] width 36 height 36
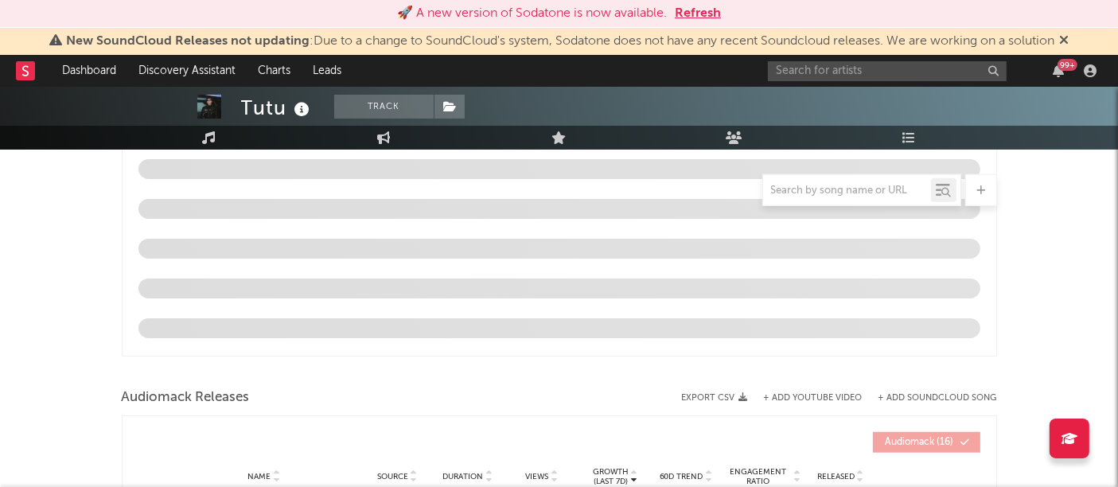
scroll to position [126, 0]
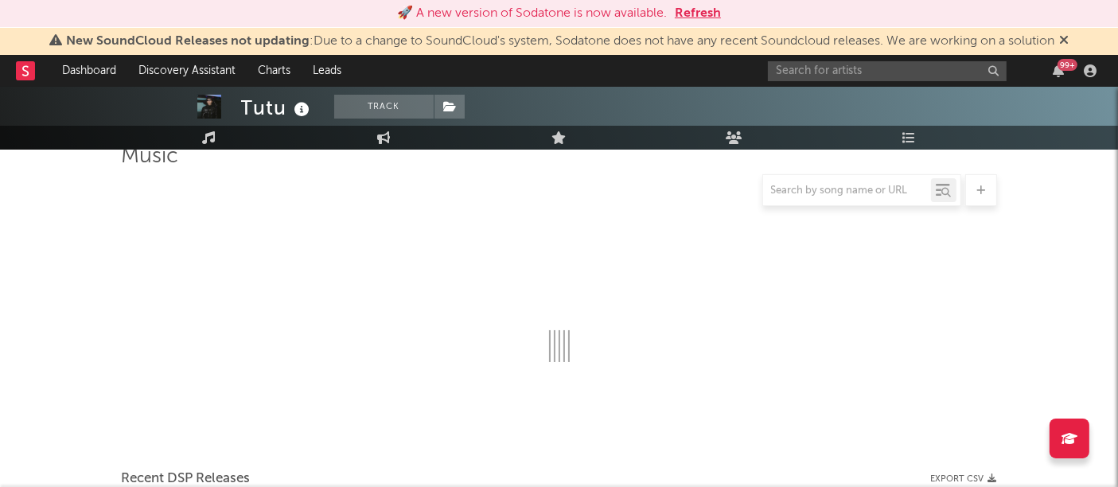
select select "6m"
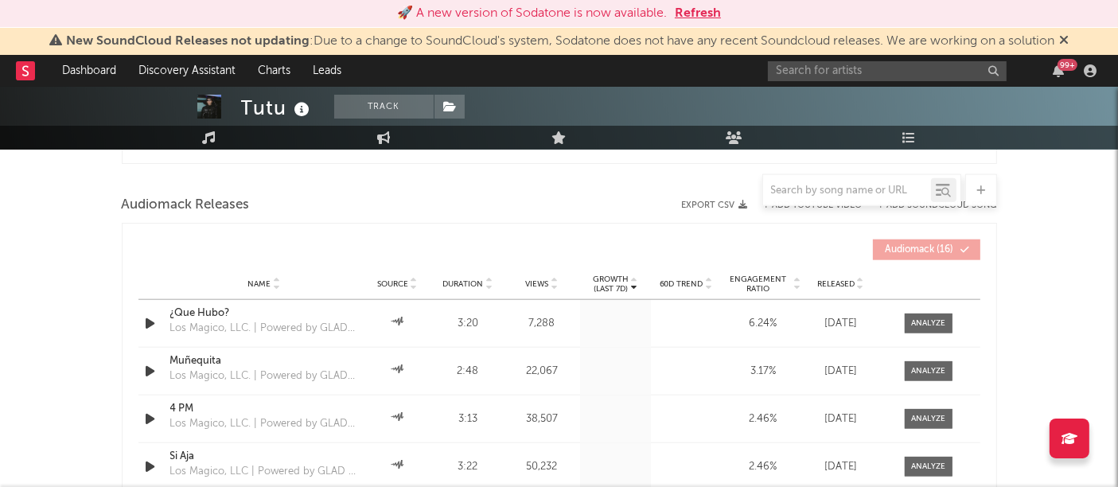
scroll to position [1710, 0]
click at [732, 200] on div at bounding box center [559, 190] width 875 height 32
click at [745, 204] on div at bounding box center [559, 190] width 875 height 32
click at [741, 205] on div at bounding box center [559, 190] width 875 height 32
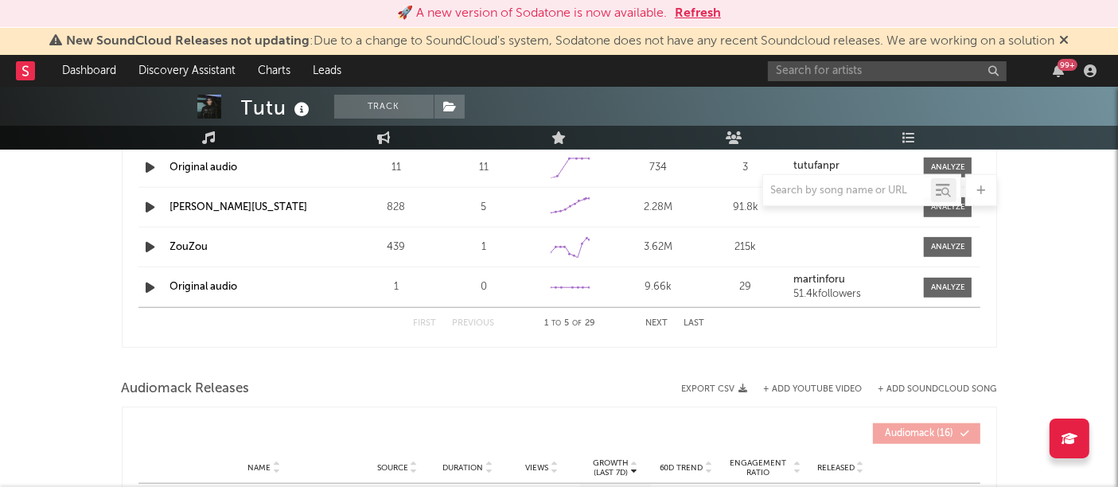
scroll to position [1537, 0]
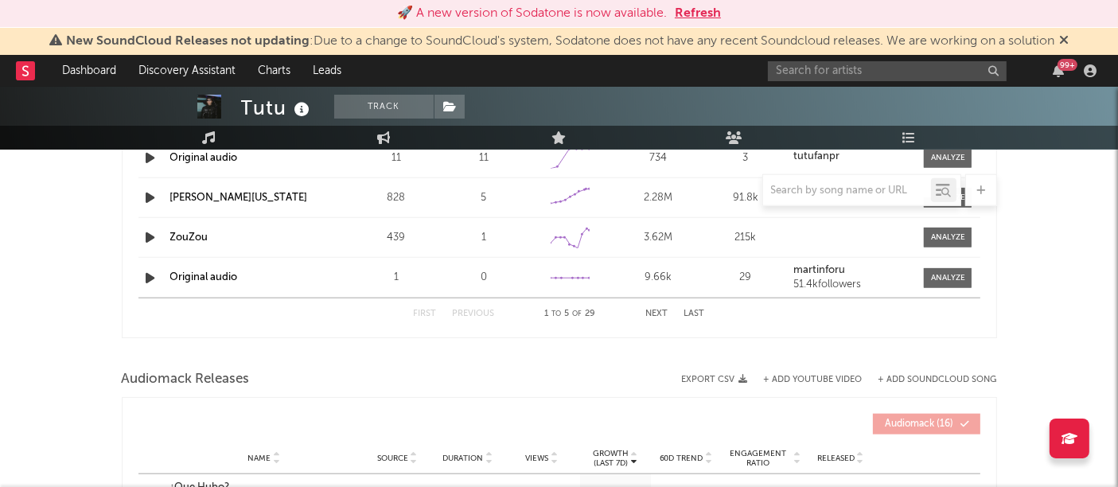
click at [739, 375] on icon "button" at bounding box center [743, 379] width 9 height 9
